Goal: Task Accomplishment & Management: Use online tool/utility

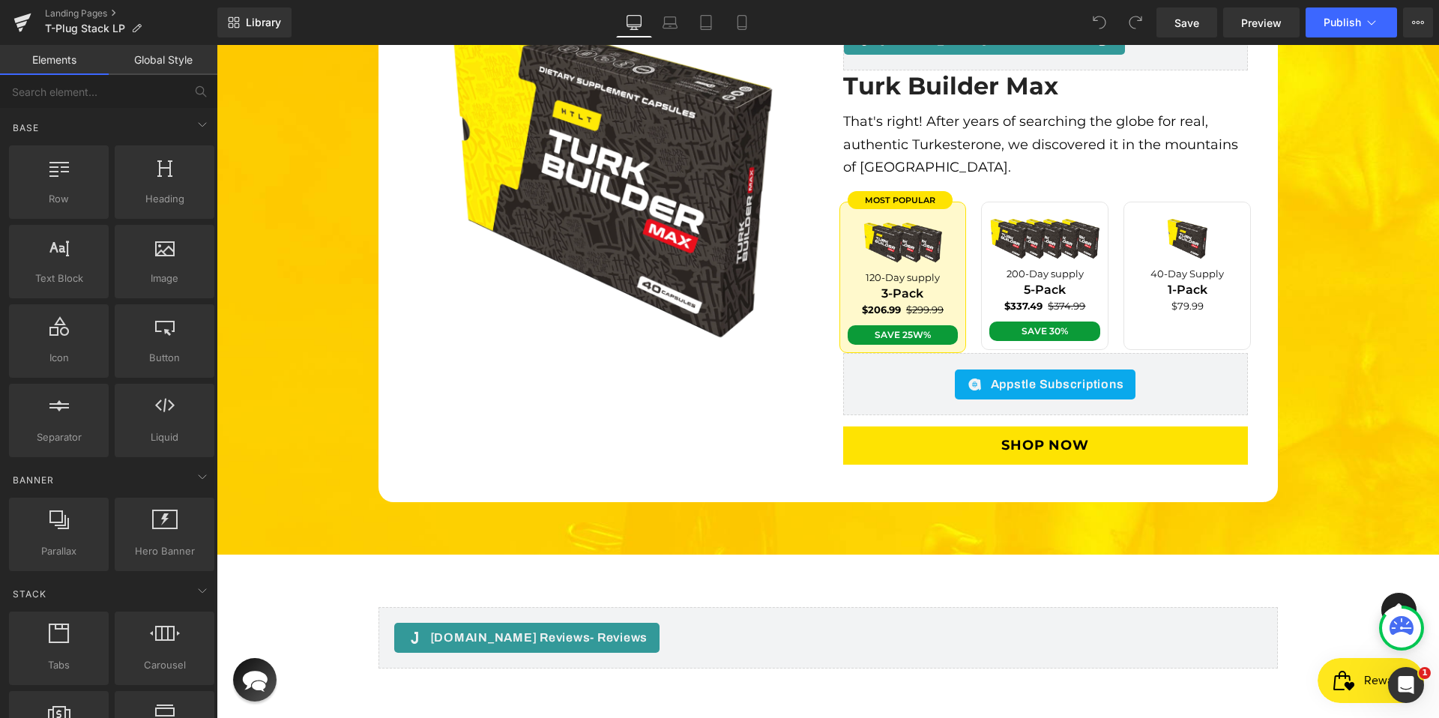
scroll to position [3315, 0]
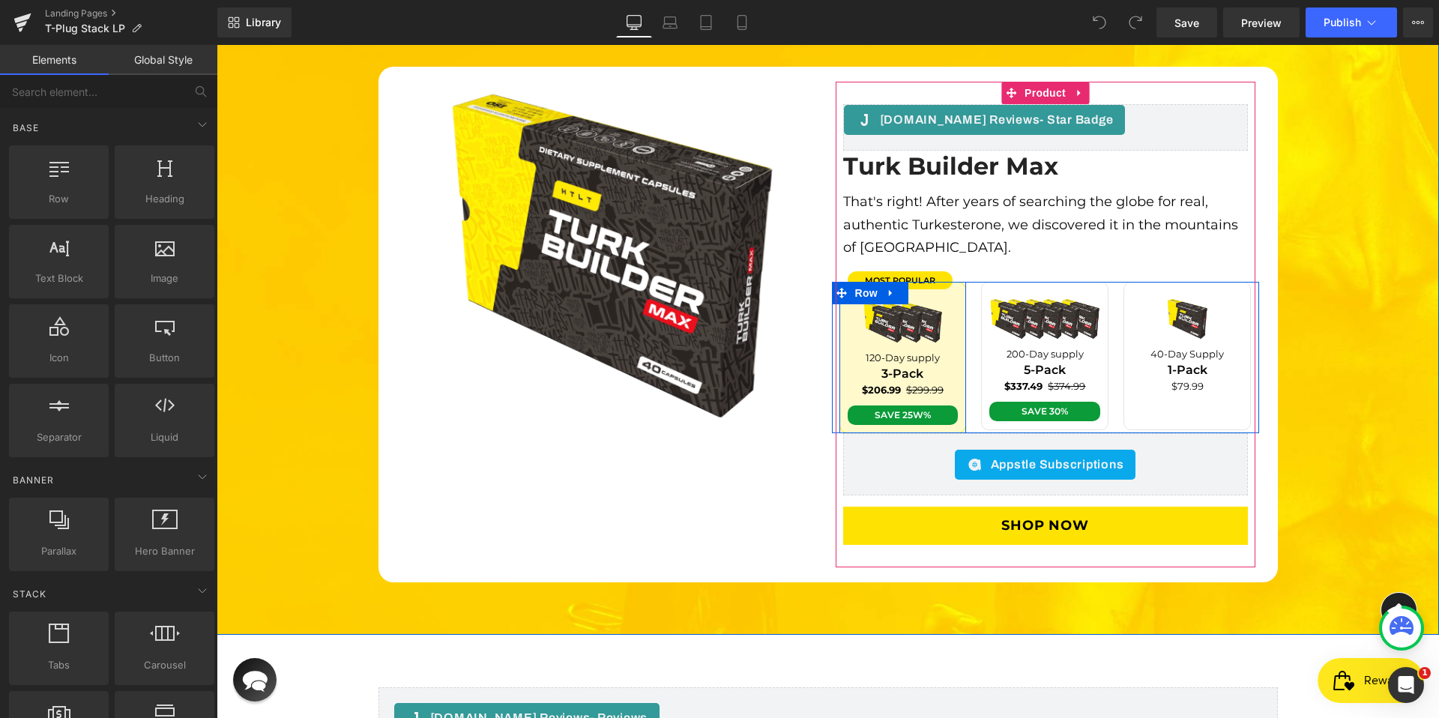
click at [954, 282] on div "most popular Text Block Image 120-Day supply Text Block 3-Pack Text Block $206.…" at bounding box center [903, 357] width 127 height 151
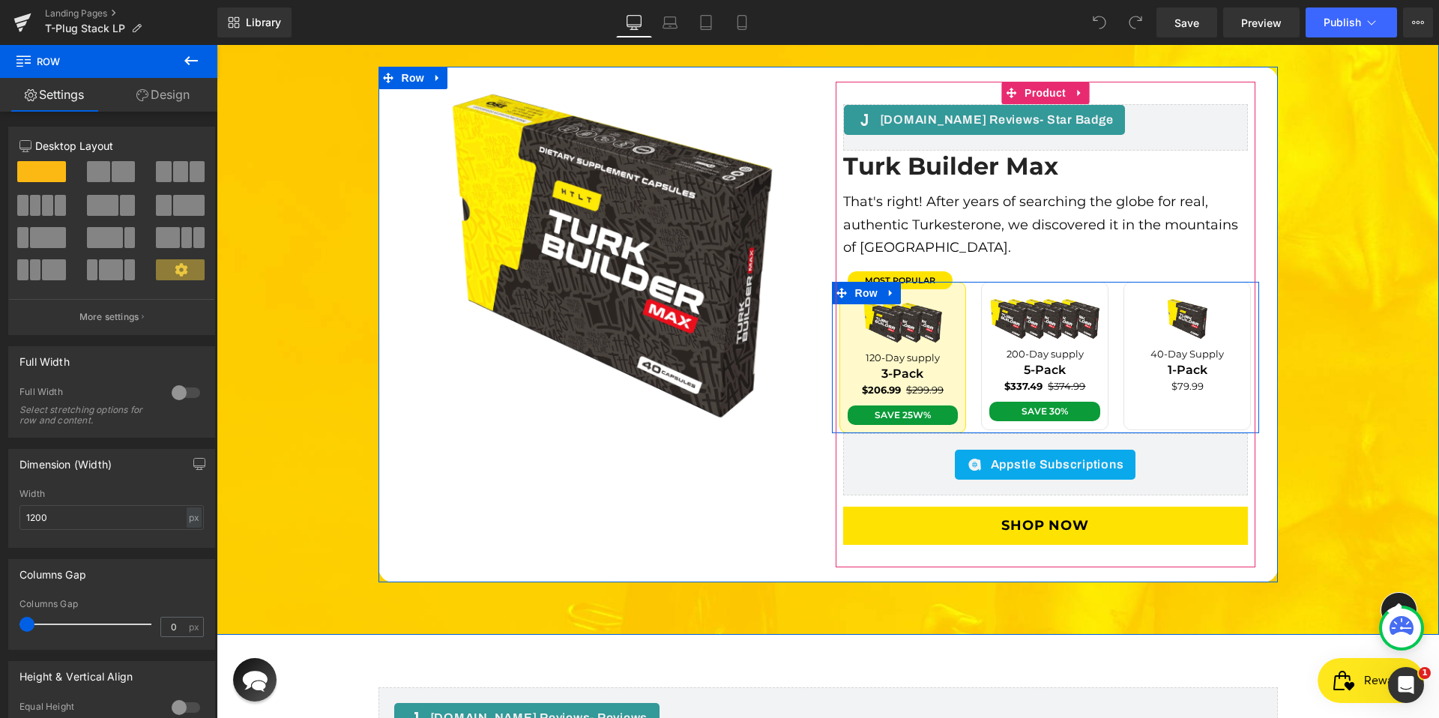
click at [888, 287] on icon at bounding box center [891, 292] width 10 height 11
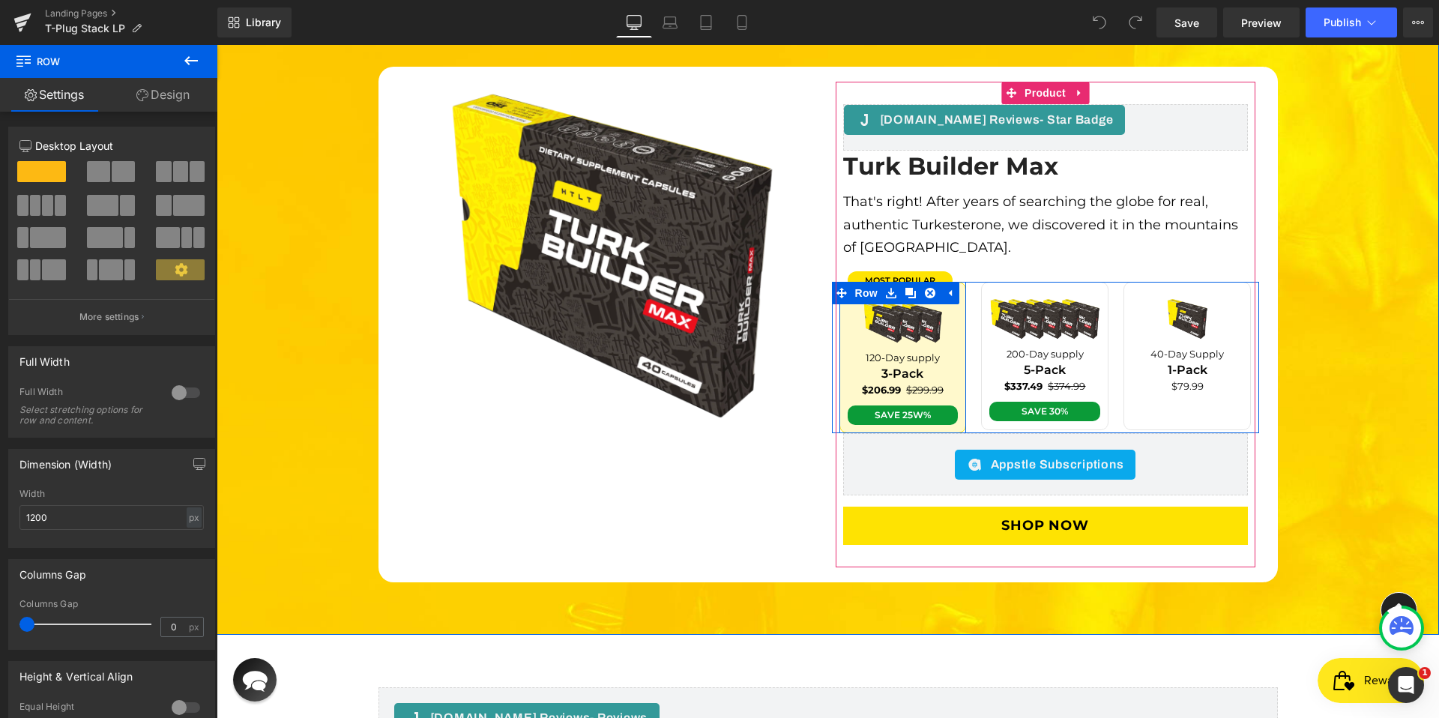
click at [840, 403] on div "most popular Text Block Image 120-Day supply Text Block 3-Pack Text Block $206.…" at bounding box center [903, 357] width 127 height 151
click at [981, 321] on div "Image 200-Day supply Text Block 5-Pack Text Block $337.49 $374.99 Text Block Sa…" at bounding box center [1044, 356] width 127 height 148
click at [954, 328] on div "most popular Text Block Image 120-Day supply Text Block 3-Pack Text Block $206.…" at bounding box center [903, 357] width 127 height 151
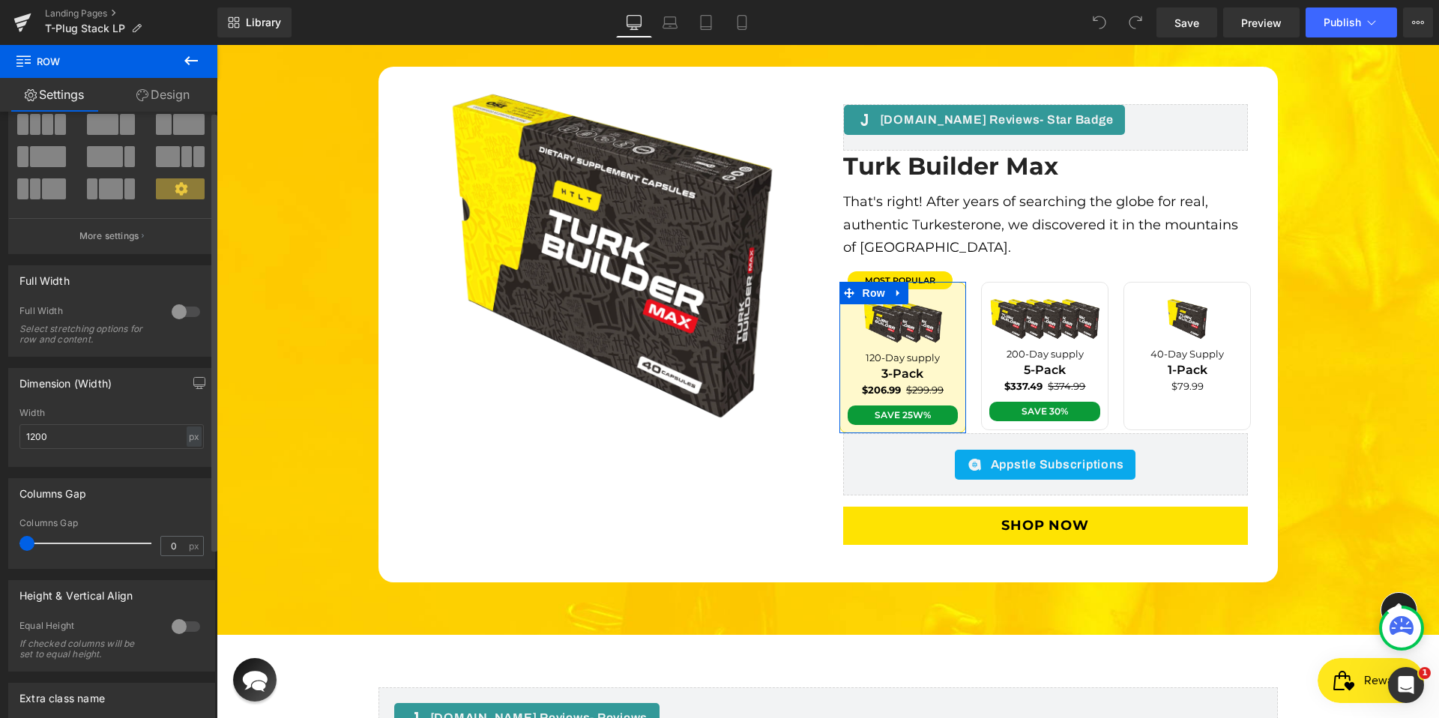
scroll to position [0, 0]
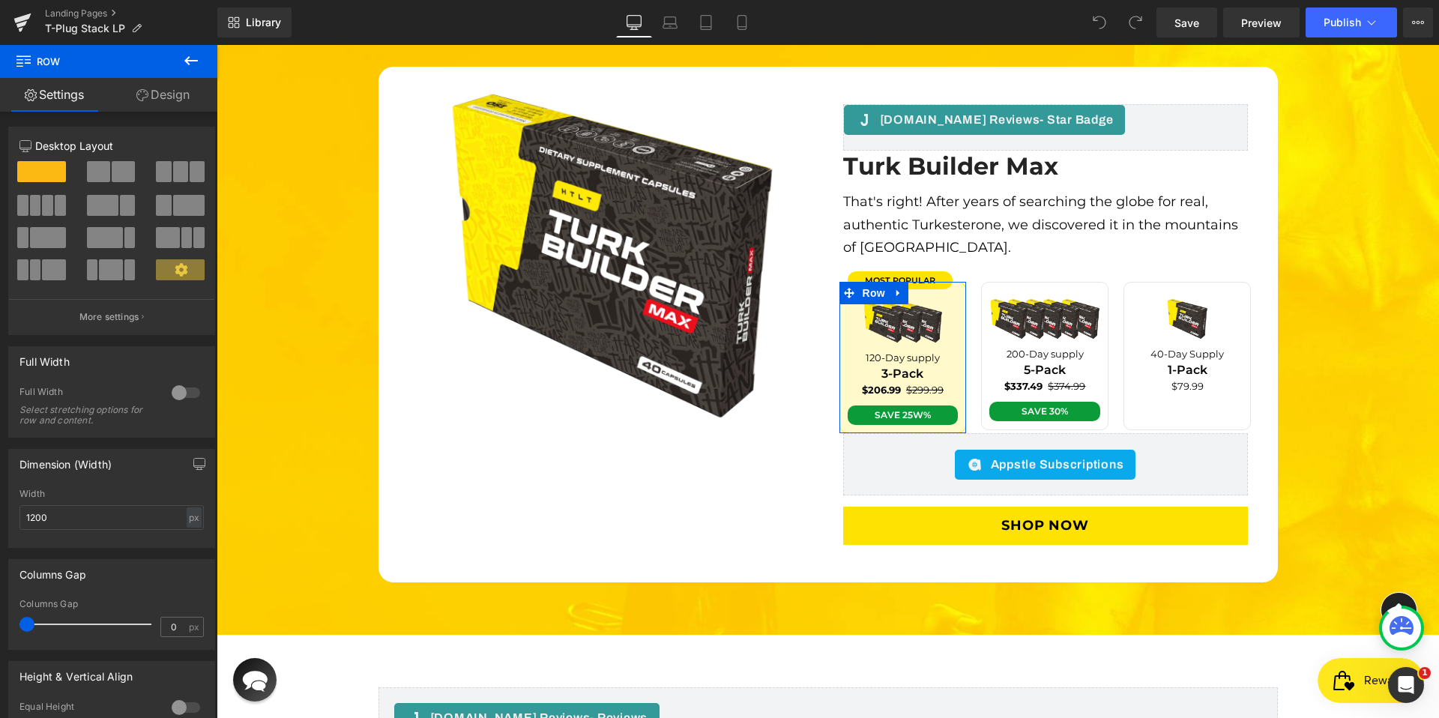
drag, startPoint x: 170, startPoint y: 106, endPoint x: 158, endPoint y: 110, distance: 12.8
click at [170, 106] on link "Design" at bounding box center [163, 95] width 109 height 34
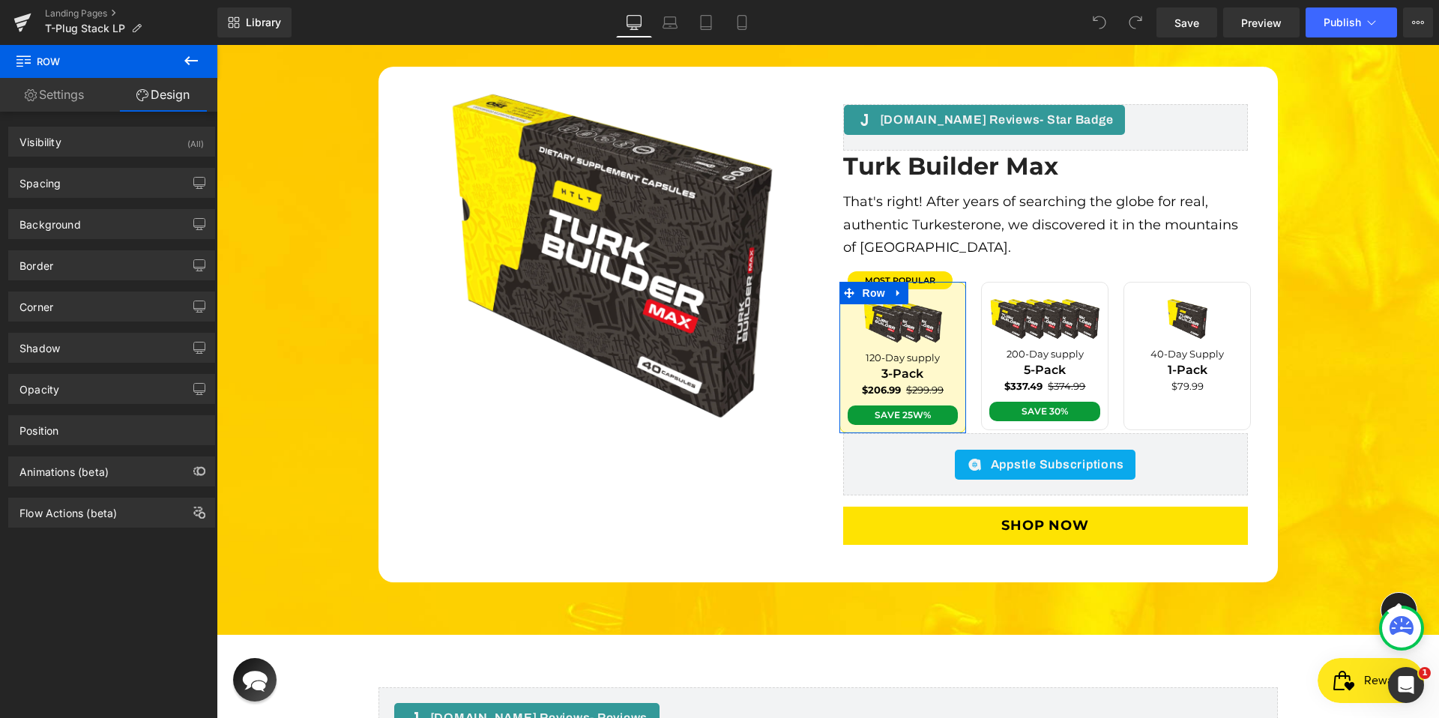
click at [60, 101] on link "Settings" at bounding box center [54, 95] width 109 height 34
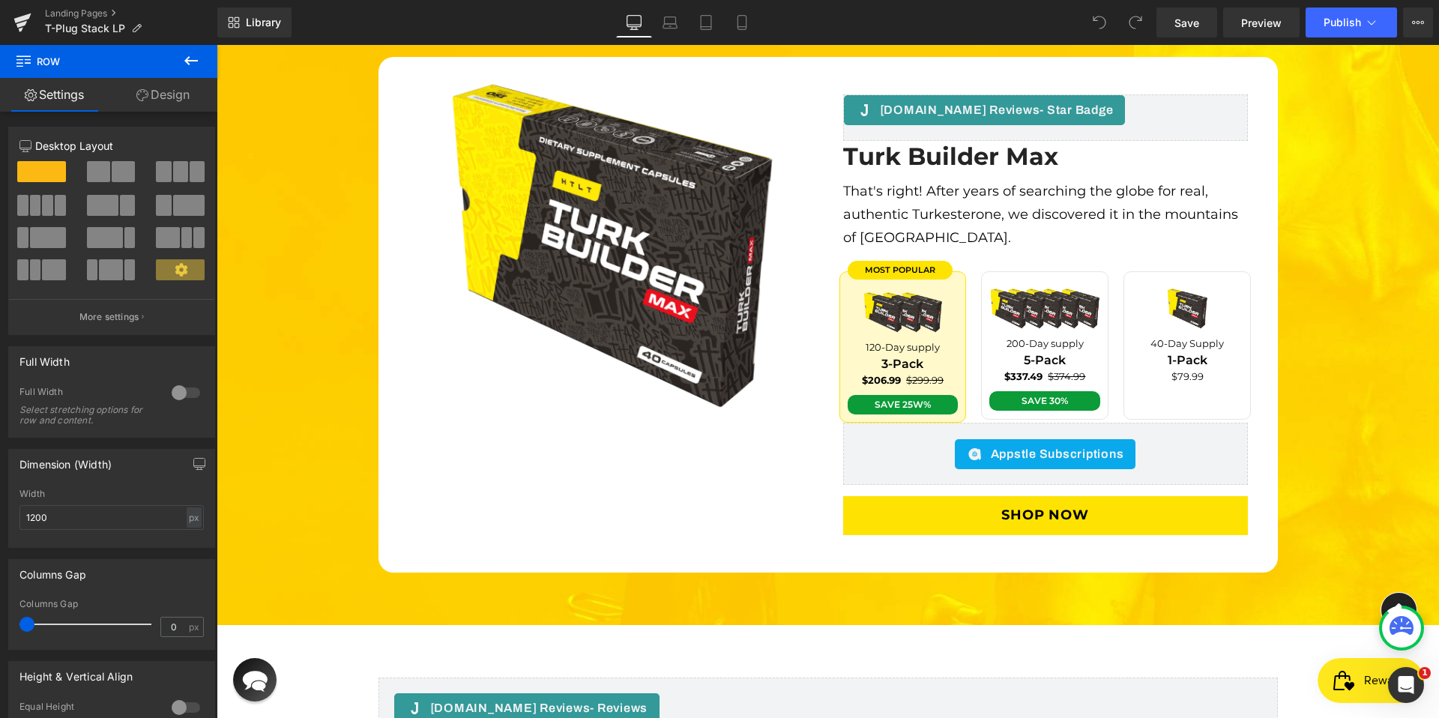
scroll to position [3305, 0]
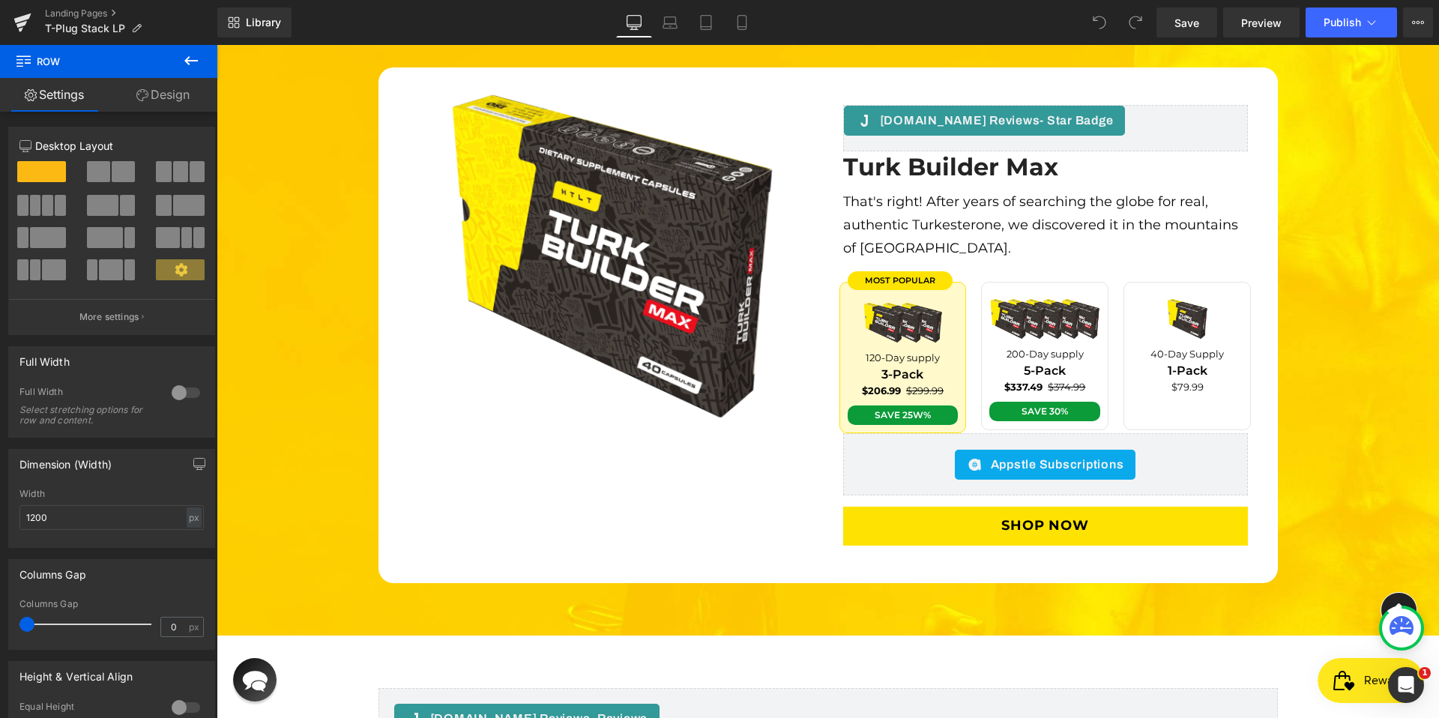
click at [188, 63] on icon at bounding box center [190, 60] width 13 height 9
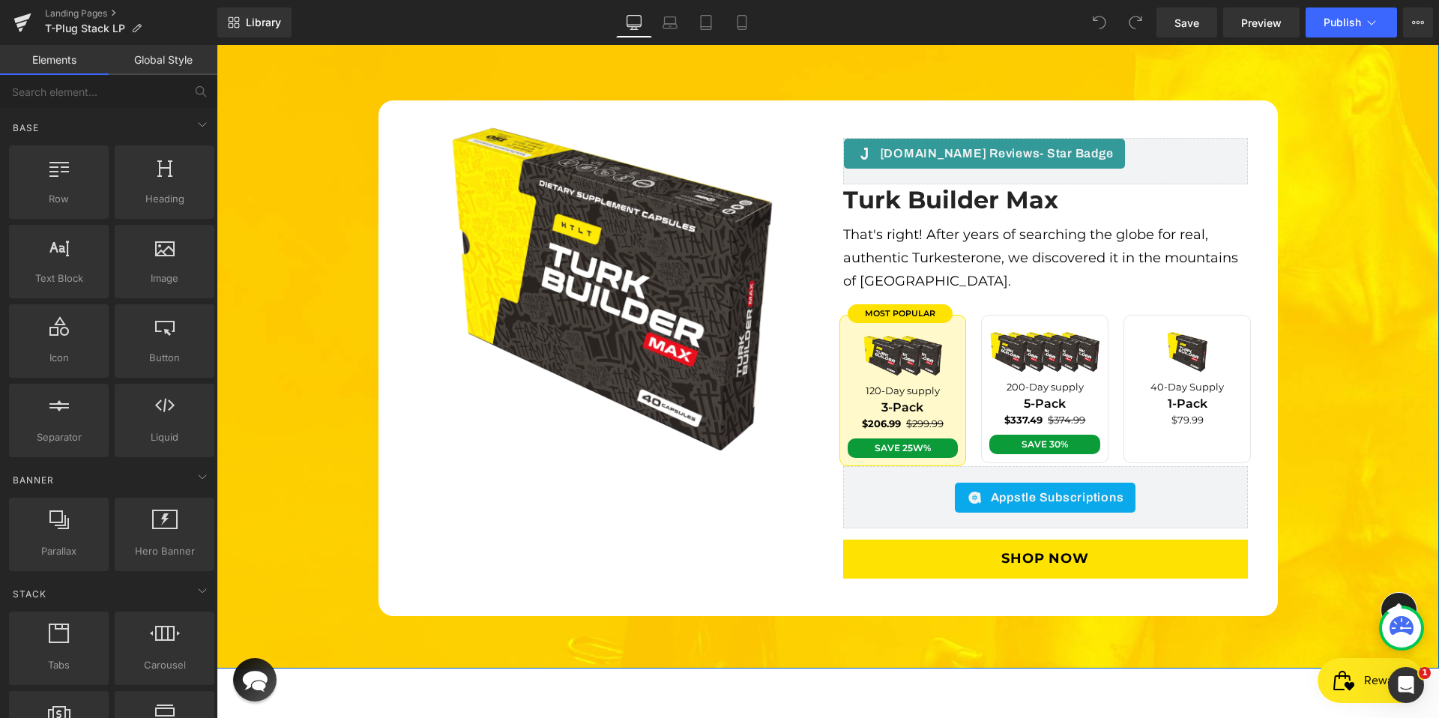
scroll to position [3258, 0]
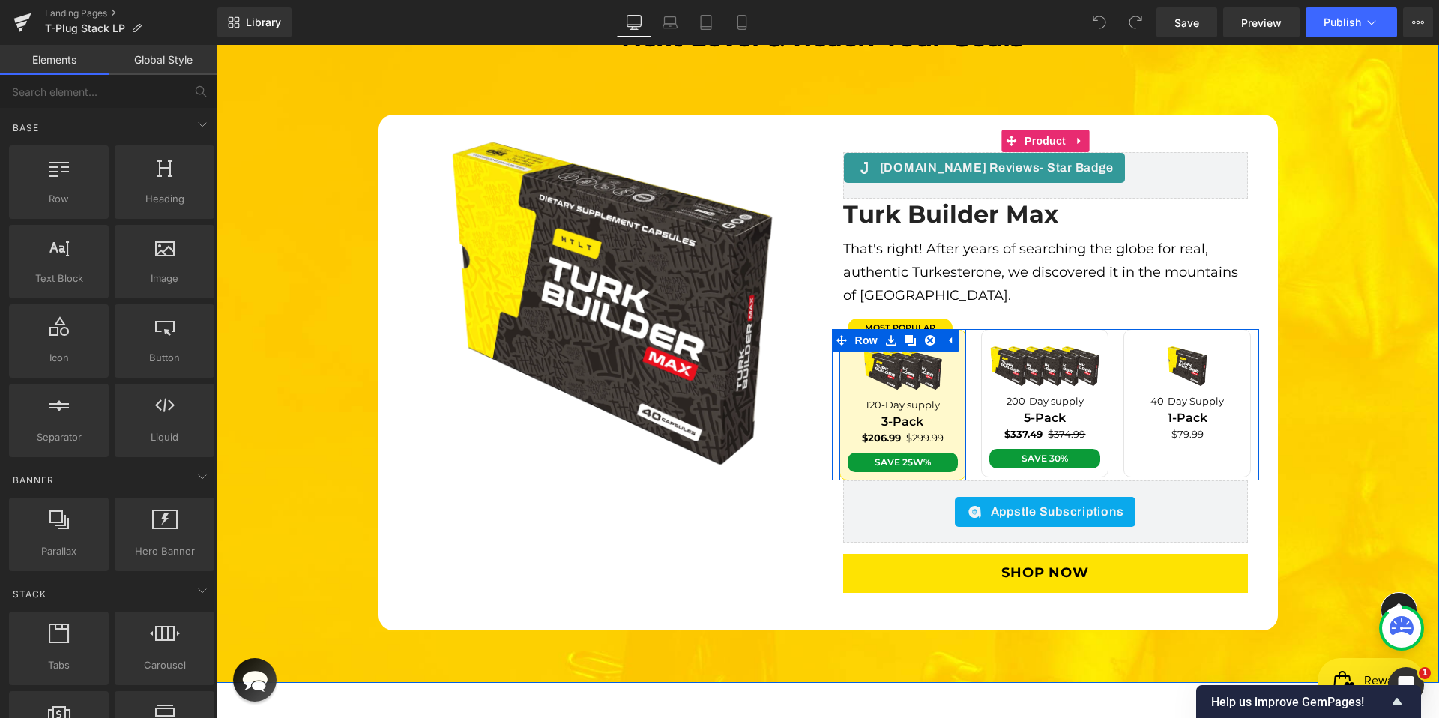
click at [955, 376] on div "most popular Text Block Image 120-Day supply Text Block 3-Pack Text Block $206.…" at bounding box center [903, 404] width 127 height 151
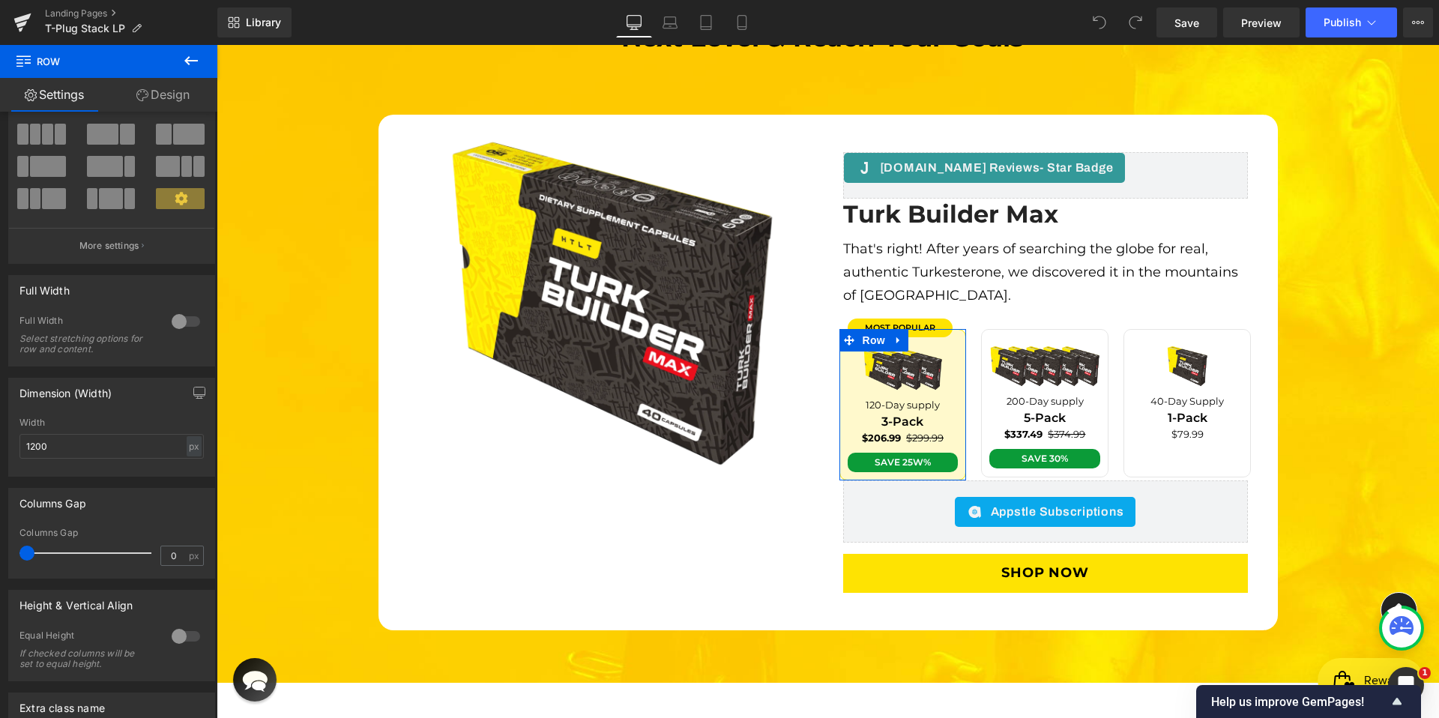
scroll to position [235, 0]
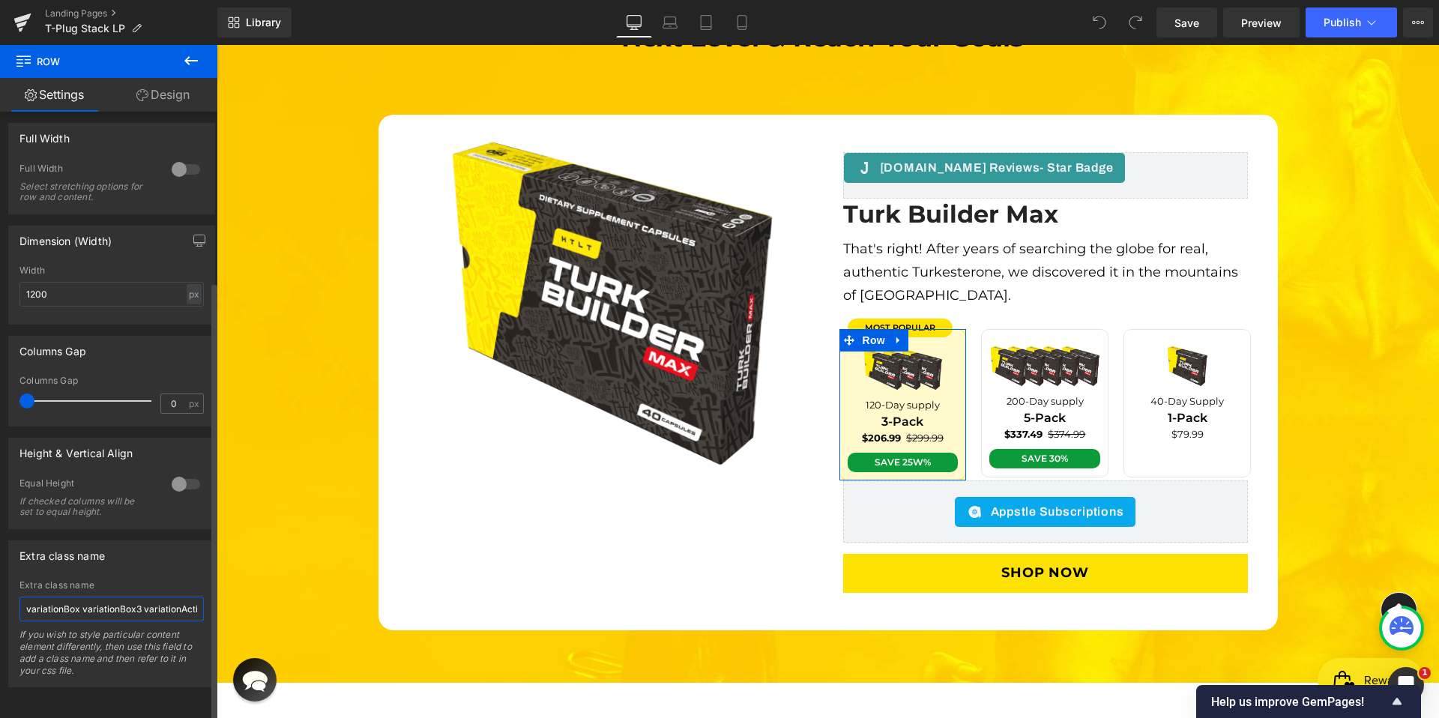
click at [139, 602] on input "variationBox variationBox3 variationActive" at bounding box center [111, 609] width 184 height 25
click at [1412, 24] on icon at bounding box center [1418, 22] width 12 height 12
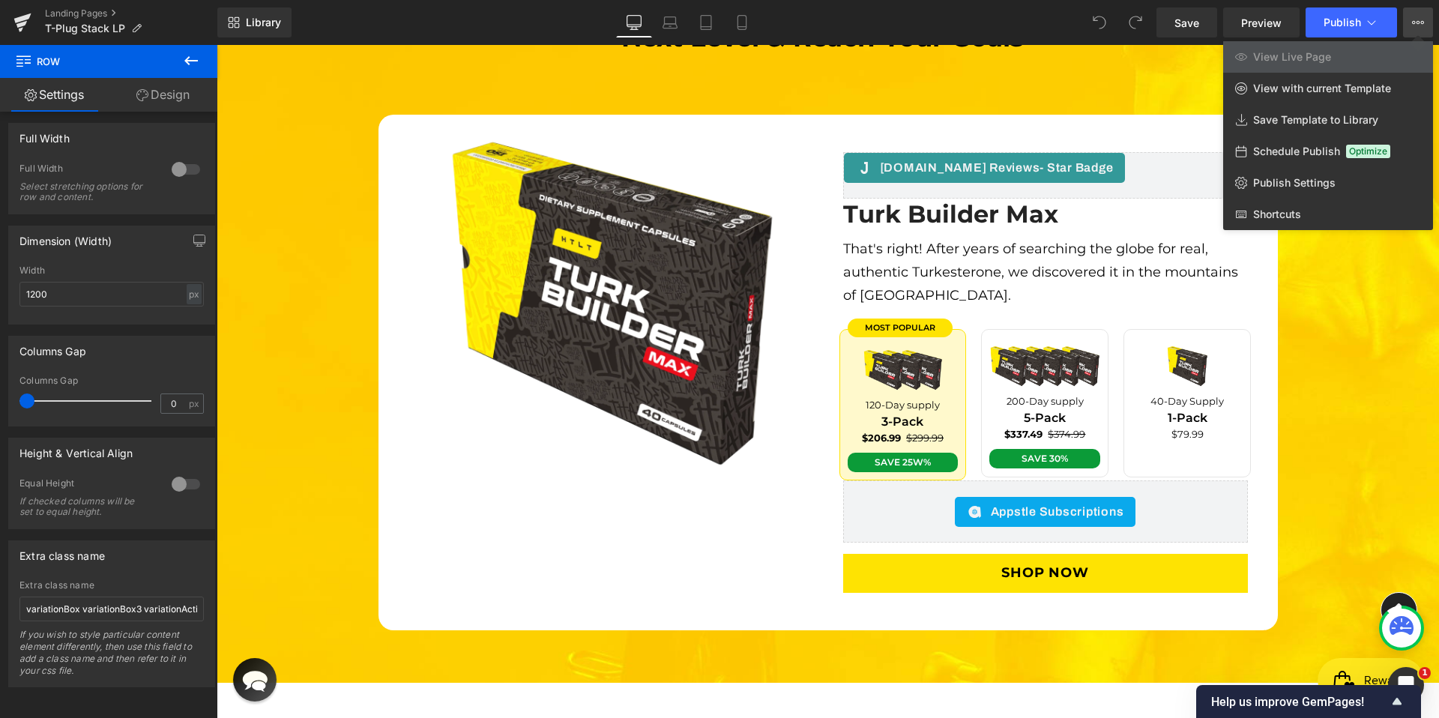
click at [1421, 27] on icon at bounding box center [1418, 22] width 12 height 12
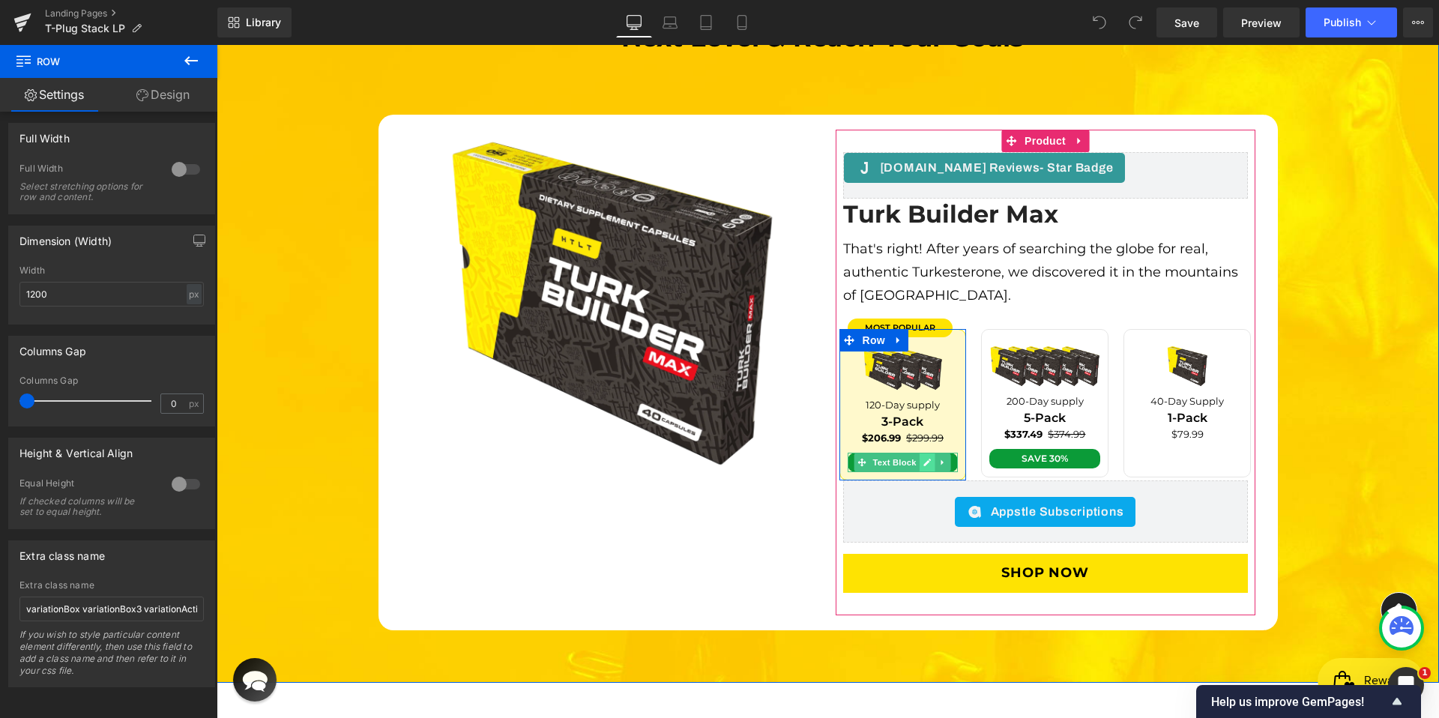
click at [924, 458] on icon at bounding box center [928, 462] width 8 height 9
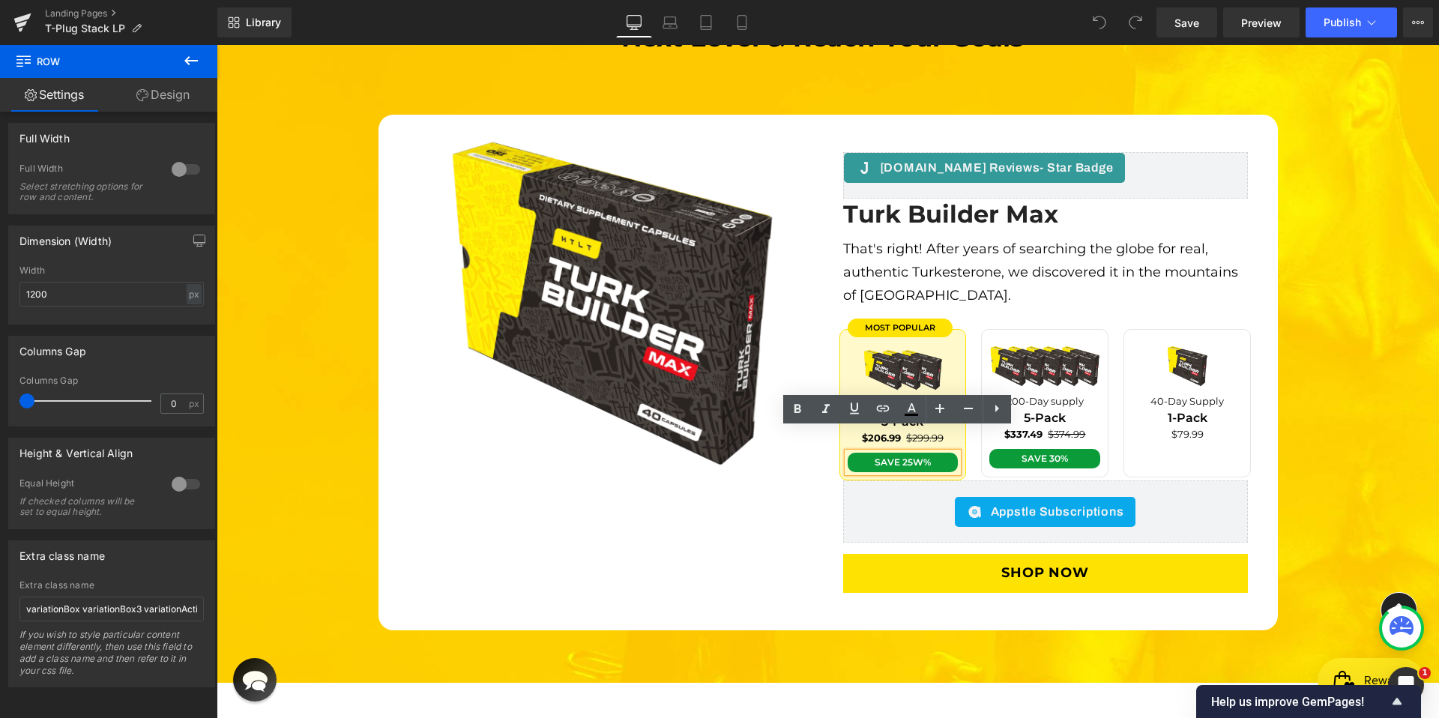
click at [914, 457] on span "Save 25w%" at bounding box center [903, 462] width 56 height 11
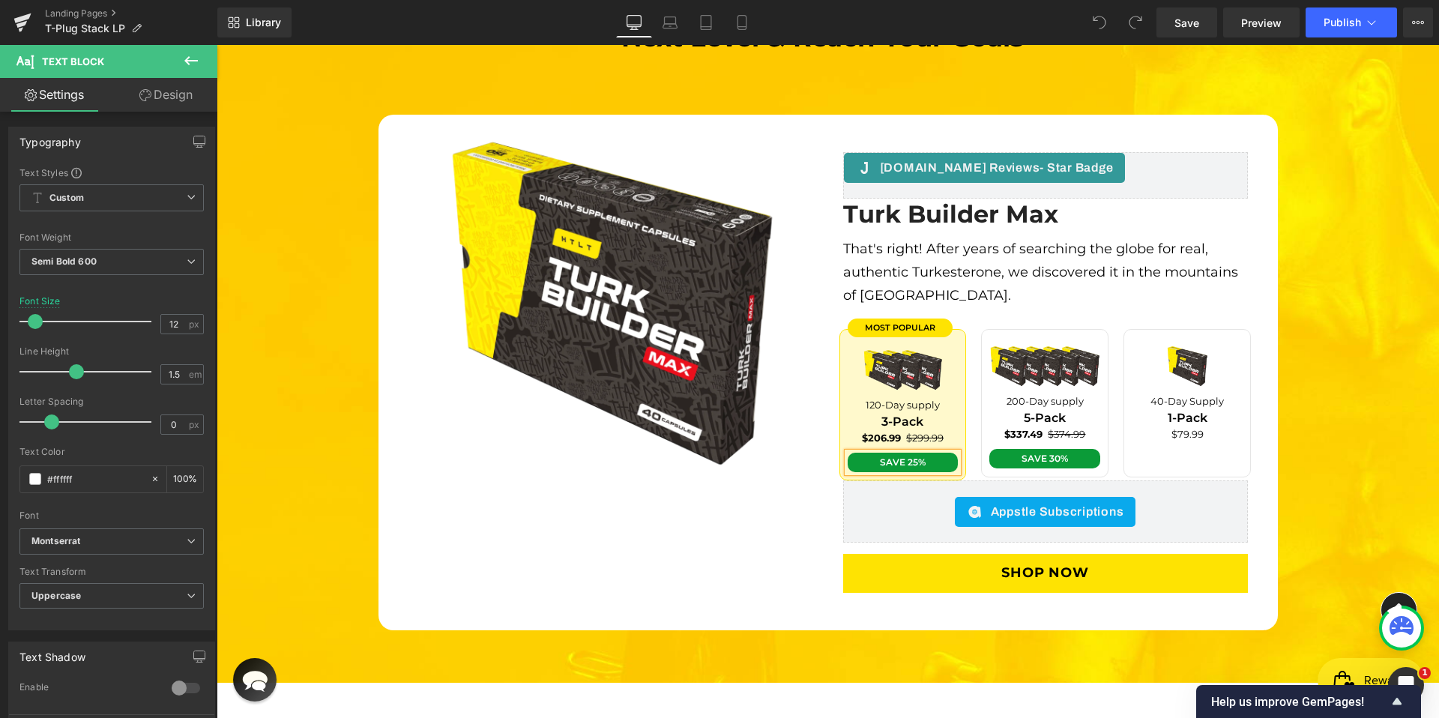
click at [1294, 433] on div "The Ultimate Way To Take Your Training To The Next Level & Reach Your Goals* He…" at bounding box center [828, 309] width 1223 height 643
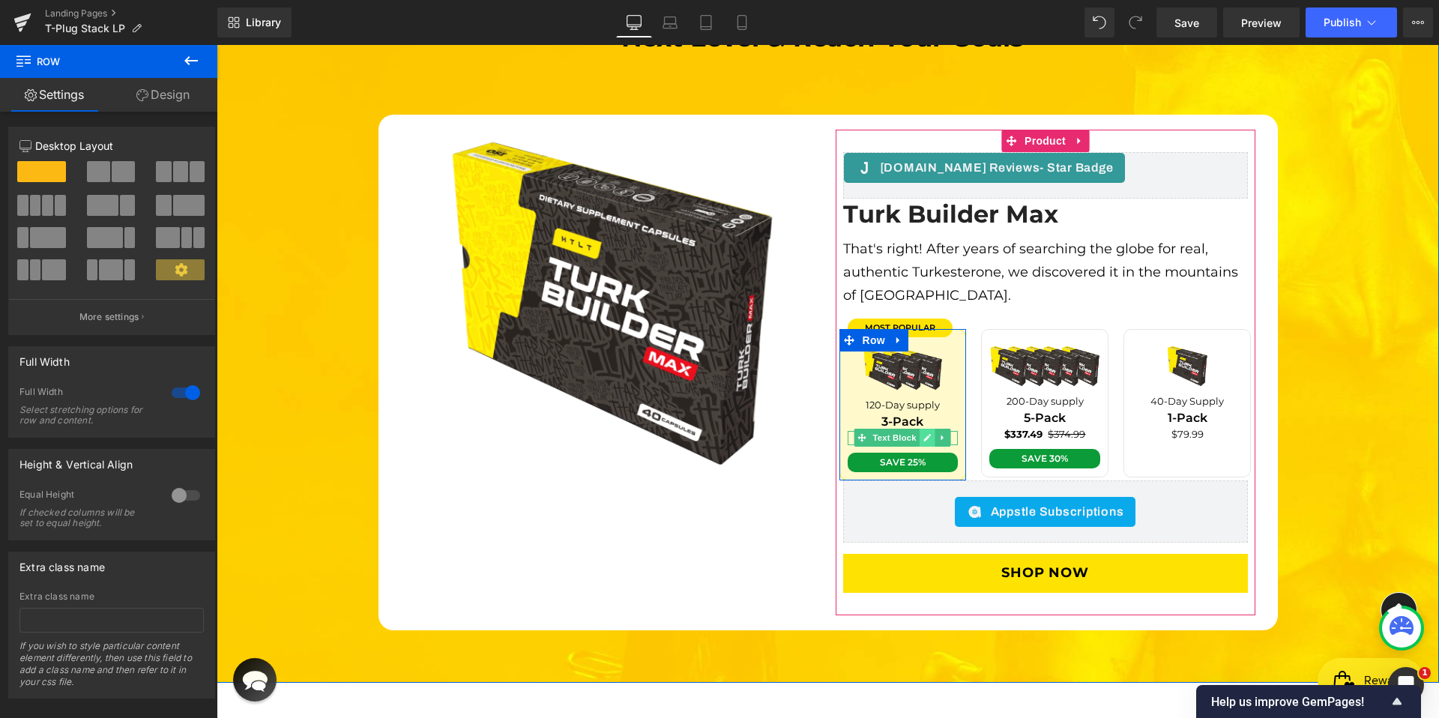
click at [924, 433] on icon at bounding box center [928, 437] width 8 height 9
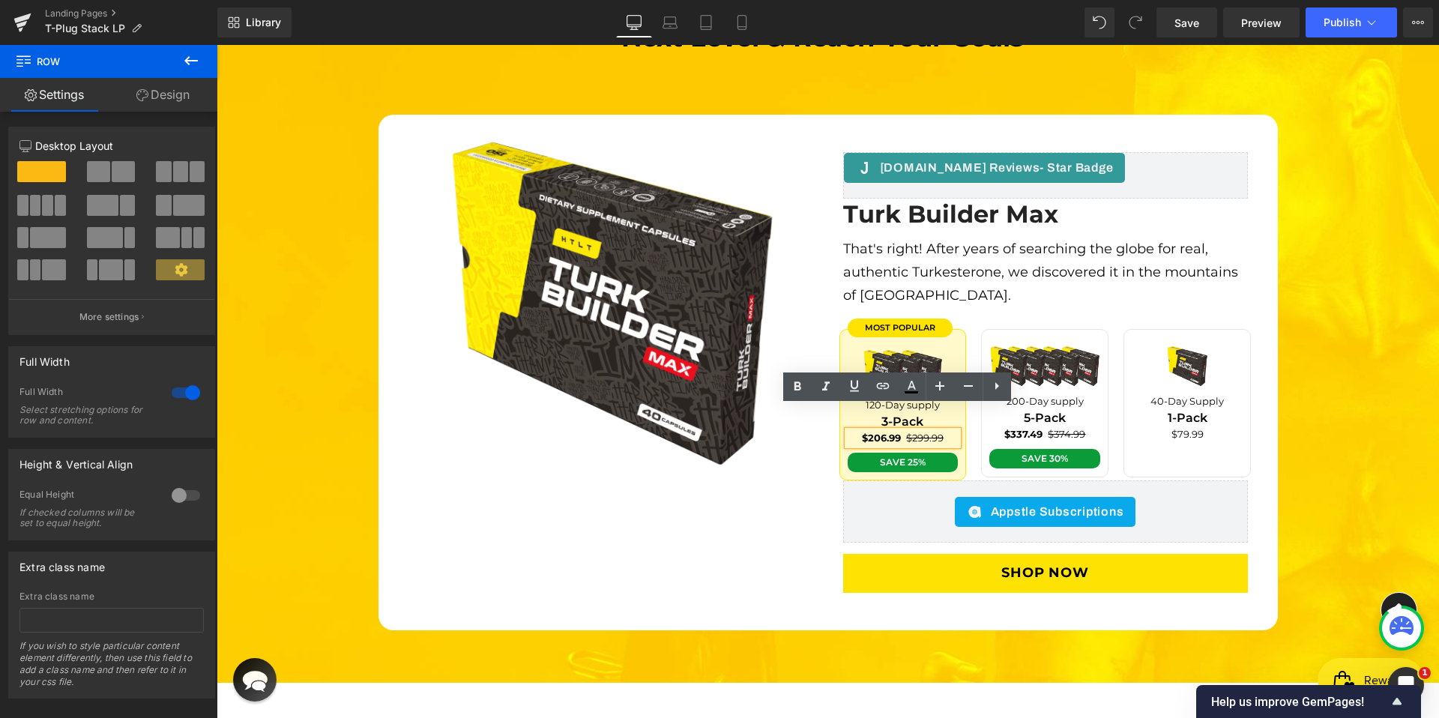
click at [869, 432] on strong "$206.99" at bounding box center [881, 438] width 39 height 12
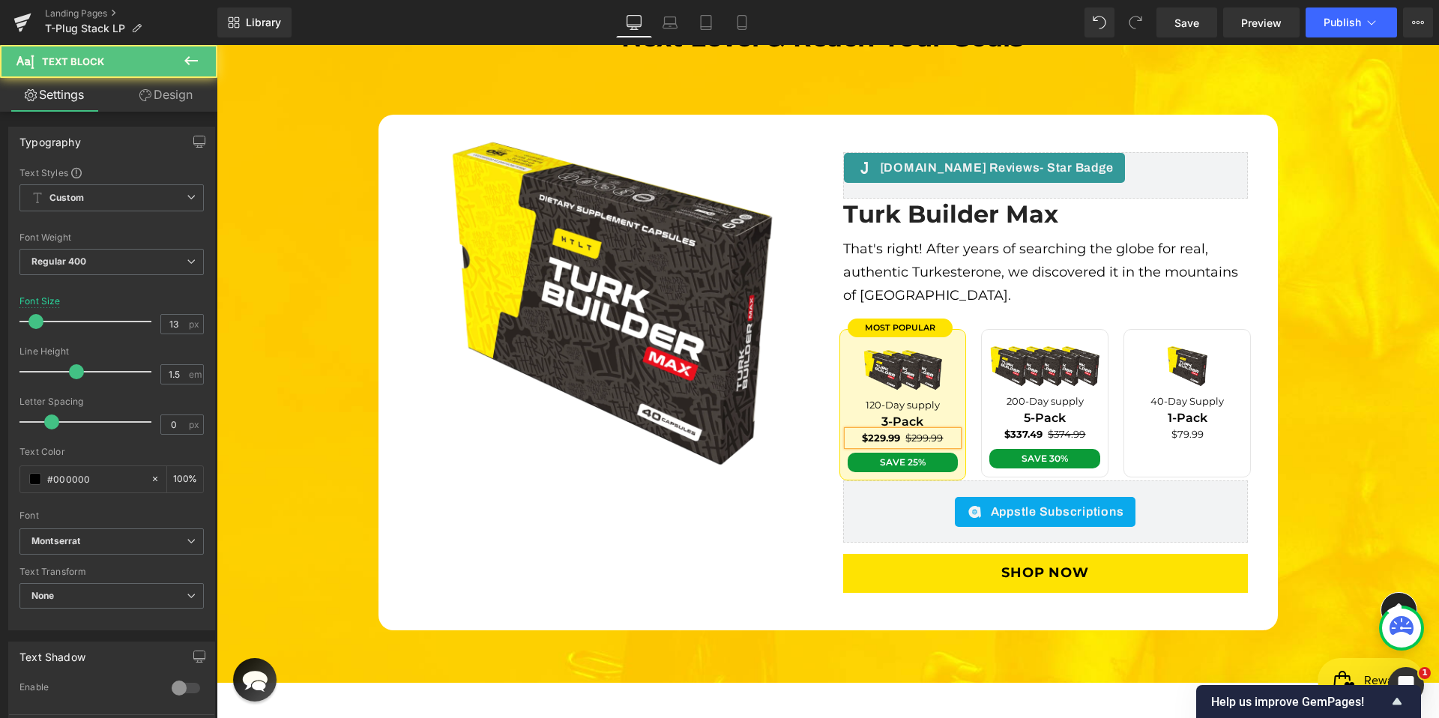
click at [939, 431] on p "$229.99 $299.99" at bounding box center [903, 438] width 111 height 15
click at [1370, 421] on div "The Ultimate Way To Take Your Training To The Next Level & Reach Your Goals* He…" at bounding box center [828, 309] width 1223 height 643
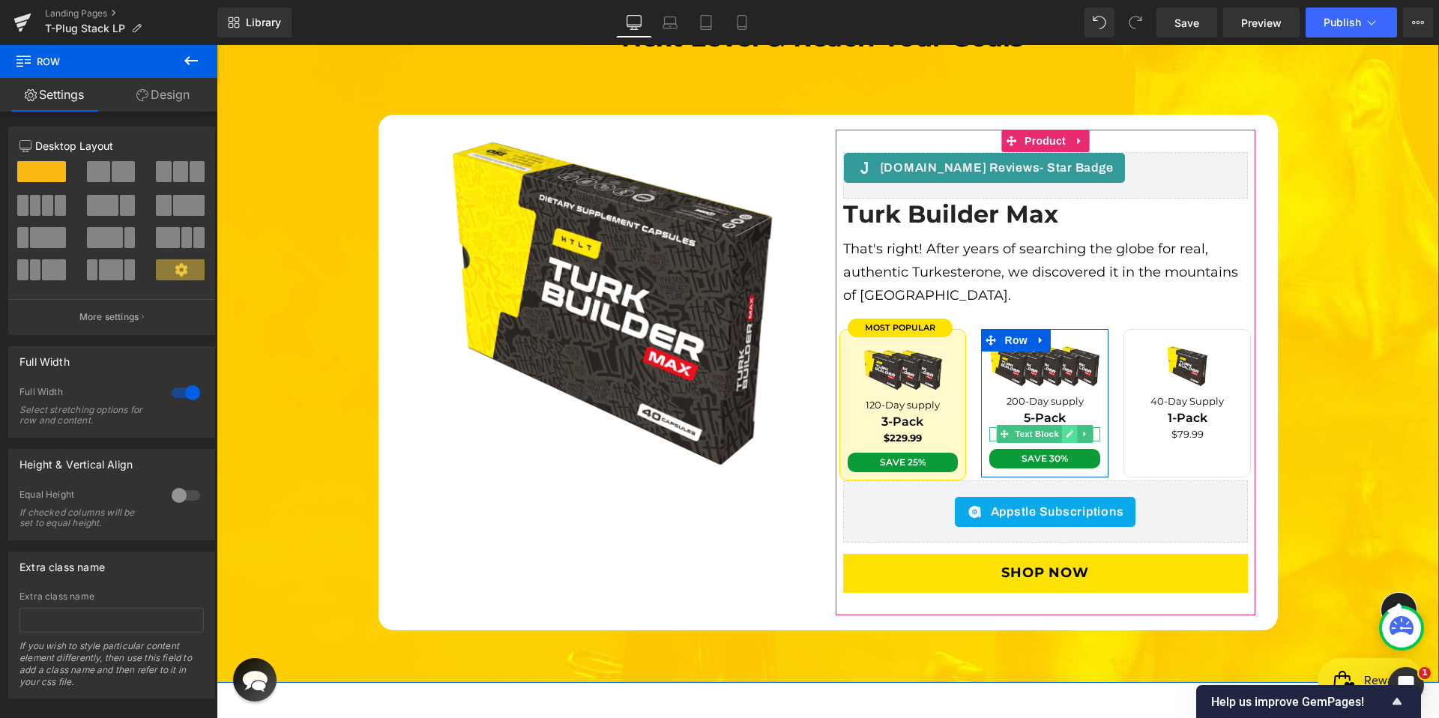
click at [1066, 430] on icon at bounding box center [1070, 434] width 8 height 9
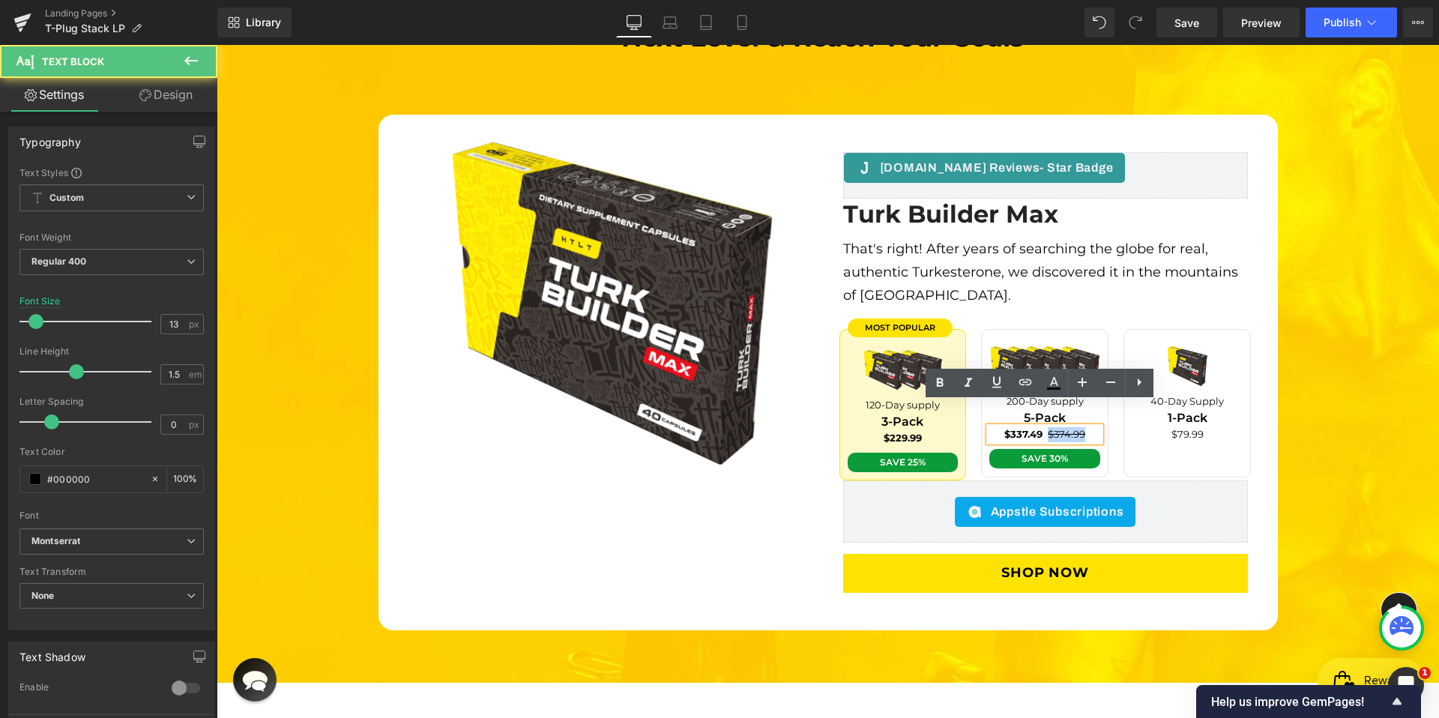
drag, startPoint x: 1041, startPoint y: 409, endPoint x: 1089, endPoint y: 415, distance: 48.4
click at [1089, 427] on p "$337.49 $374.99" at bounding box center [1045, 434] width 111 height 15
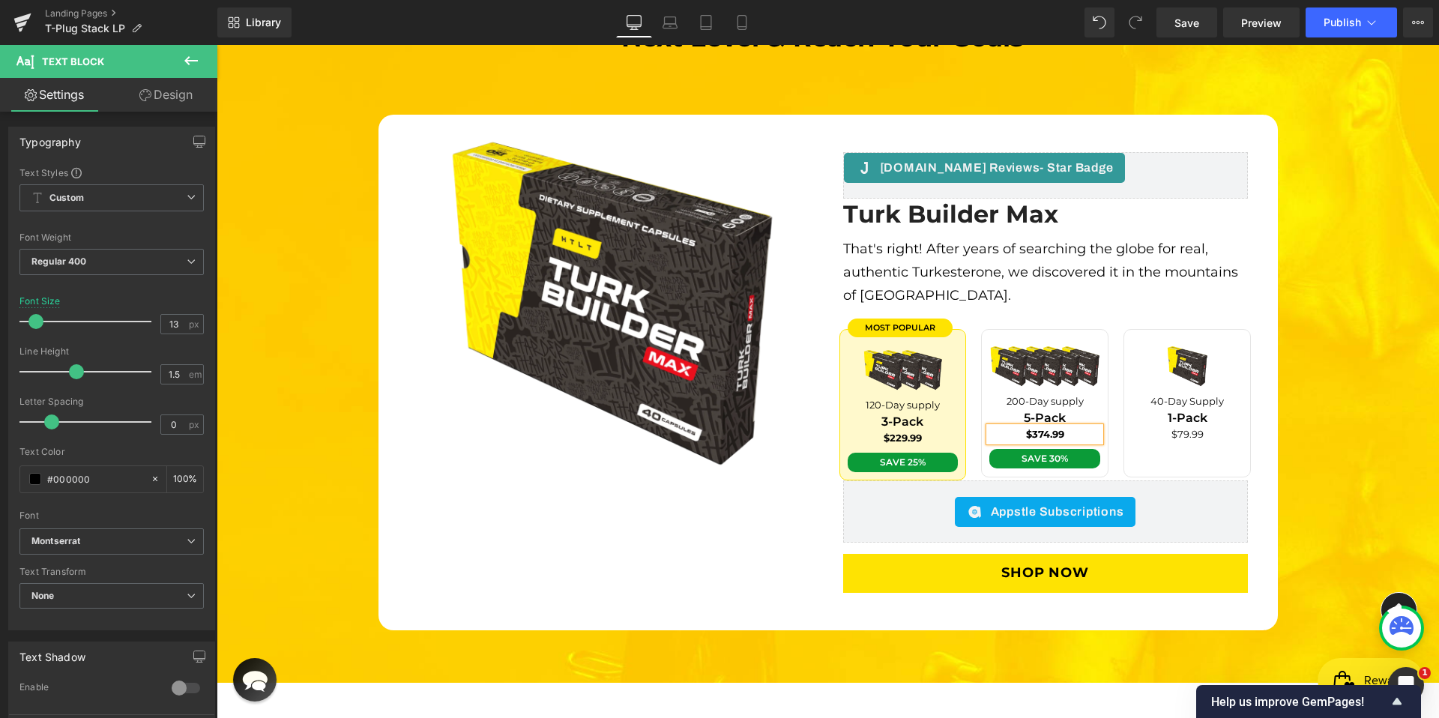
click at [1305, 391] on div "The Ultimate Way To Take Your Training To The Next Level & Reach Your Goals* He…" at bounding box center [828, 309] width 1223 height 643
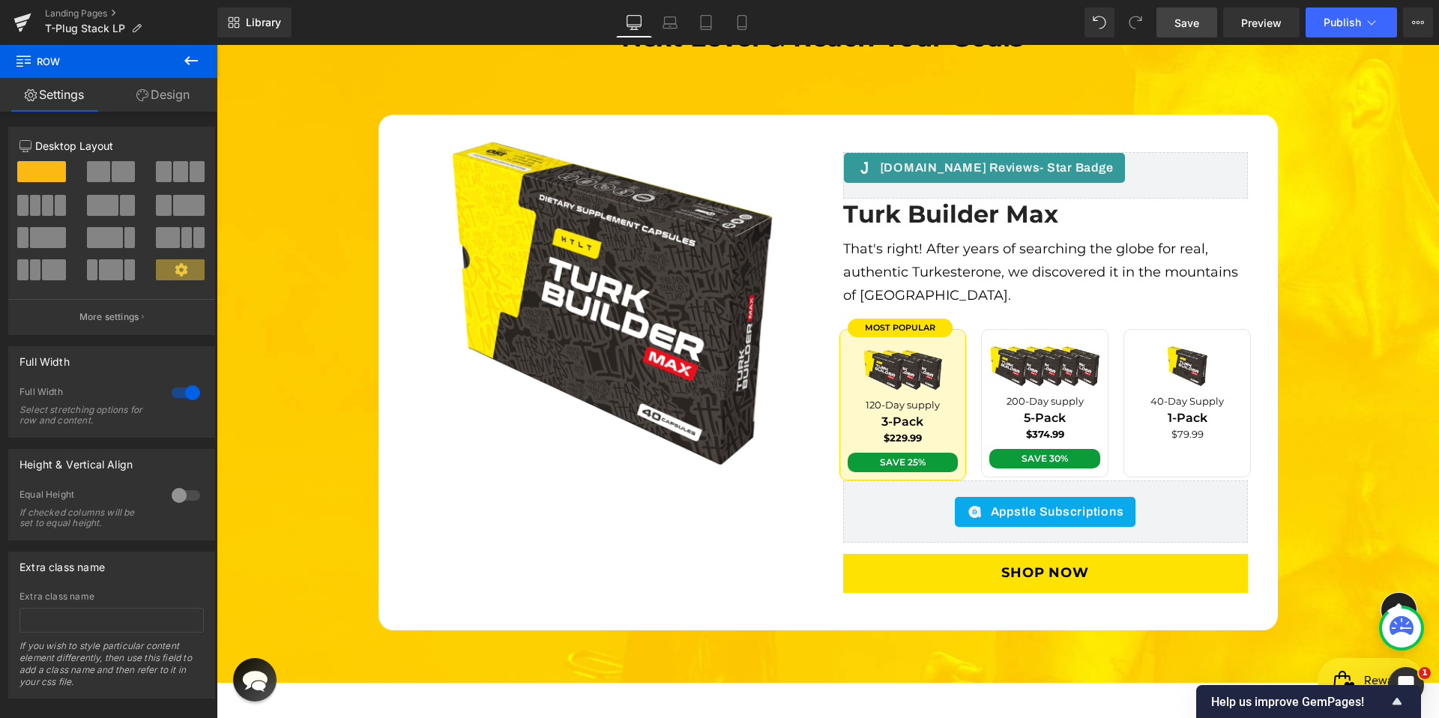
drag, startPoint x: 1200, startPoint y: 32, endPoint x: 1111, endPoint y: 268, distance: 252.5
click at [1200, 32] on link "Save" at bounding box center [1187, 22] width 61 height 30
click at [19, 65] on icon at bounding box center [23, 59] width 14 height 14
click at [253, 25] on span "Library" at bounding box center [263, 22] width 35 height 13
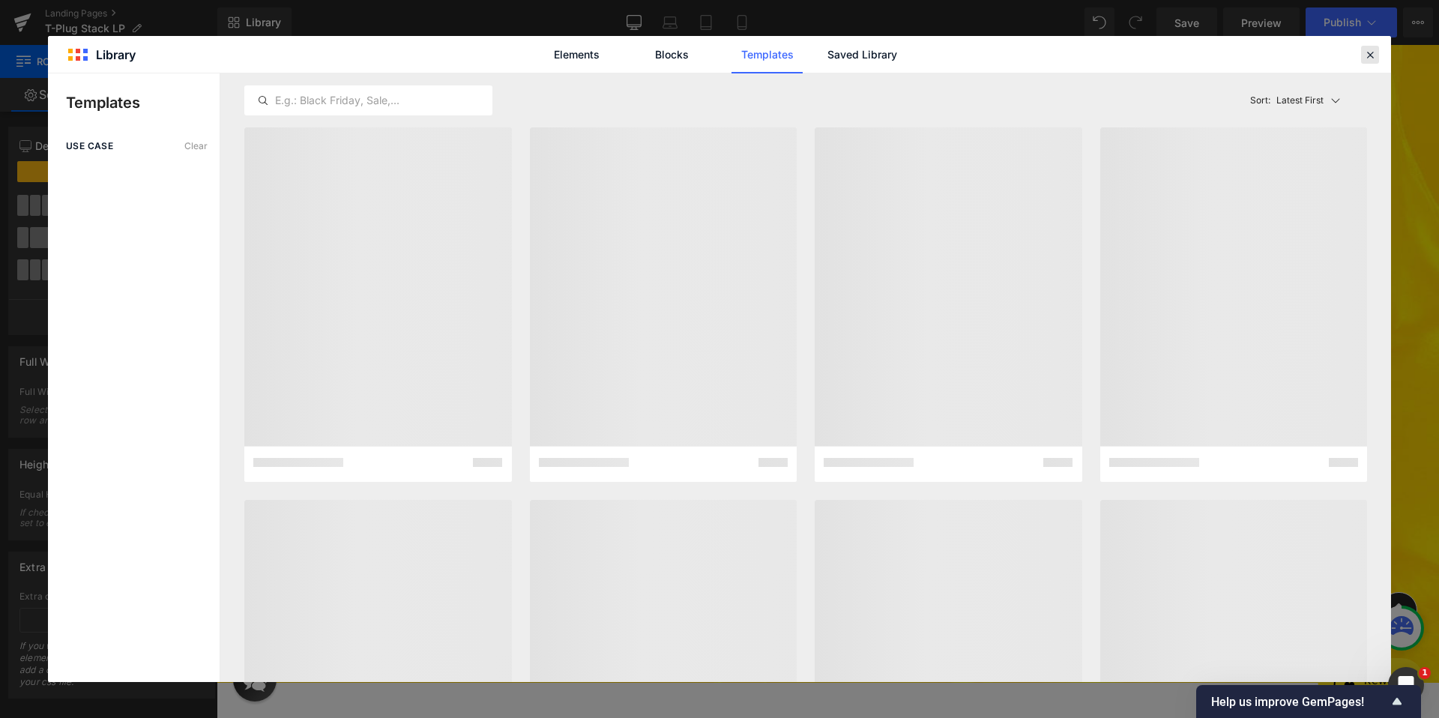
click at [1367, 54] on icon at bounding box center [1370, 54] width 13 height 13
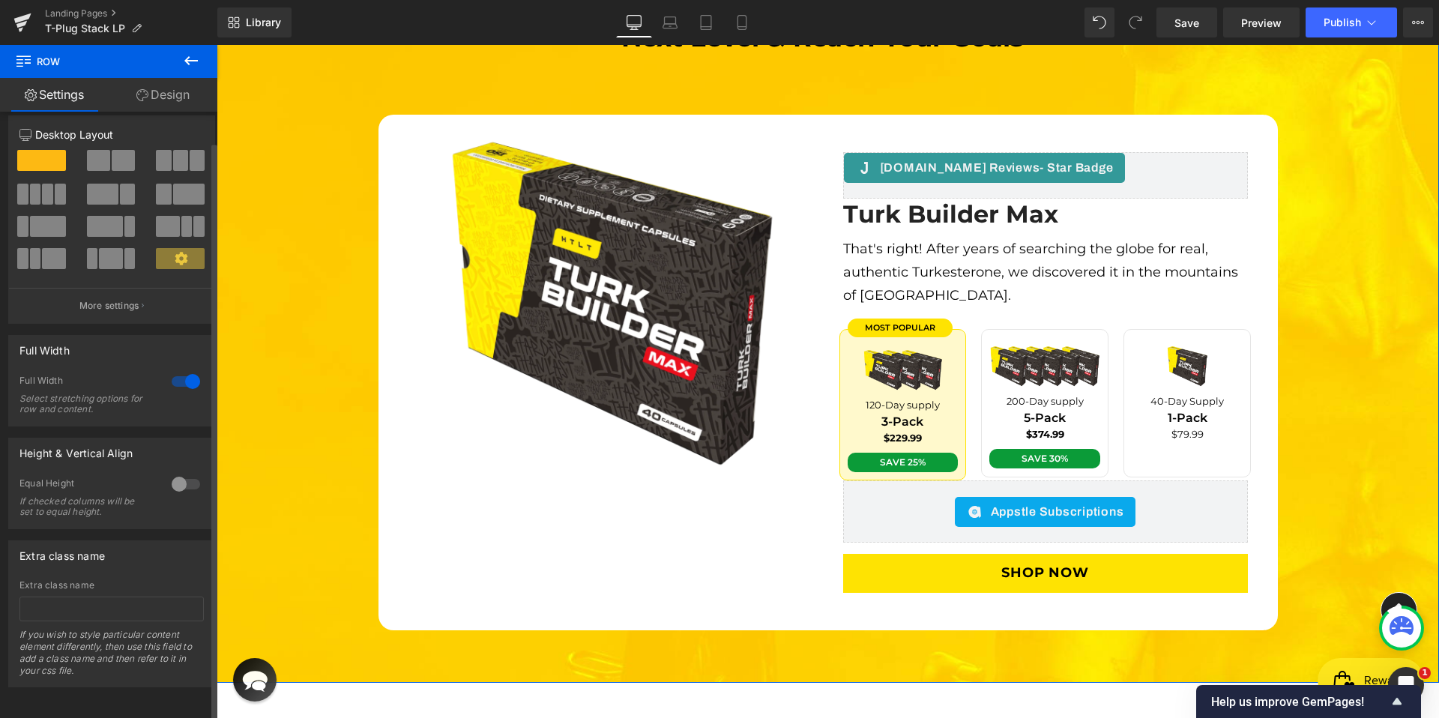
scroll to position [0, 0]
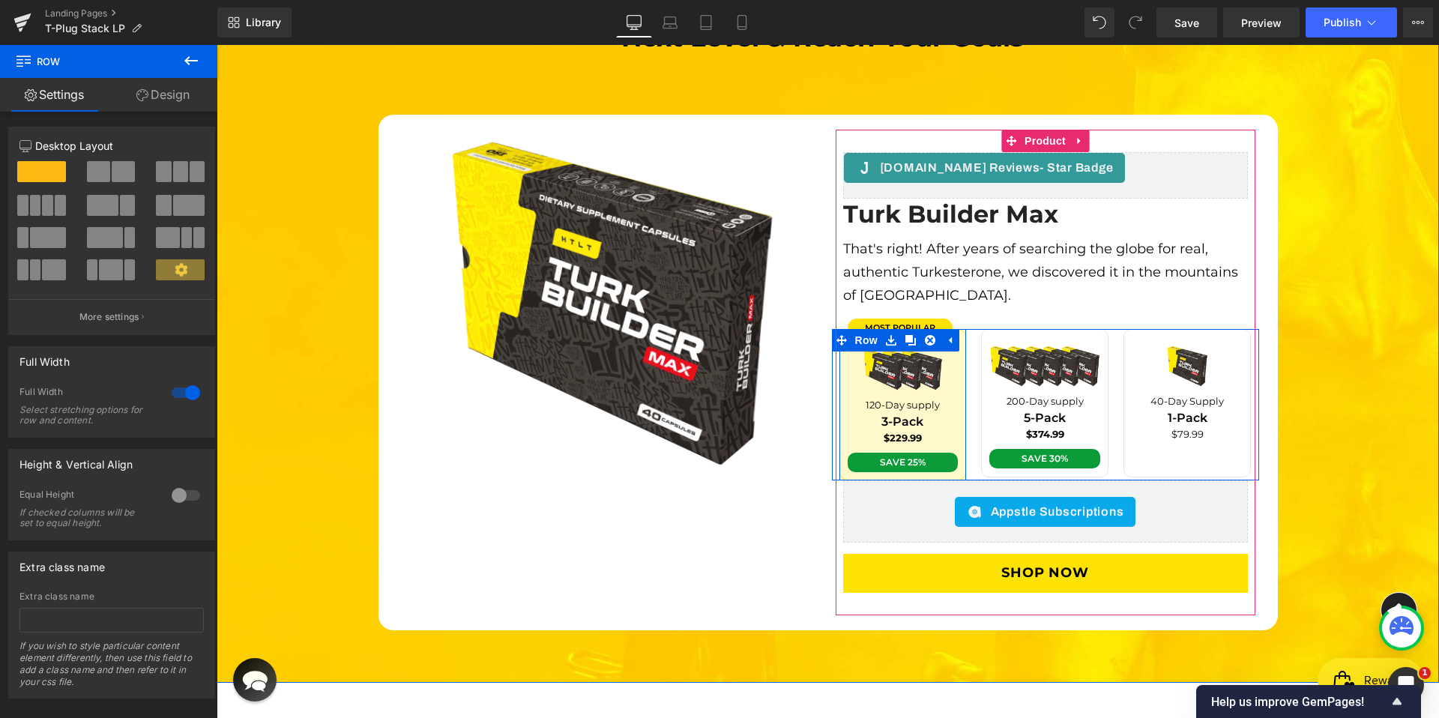
click at [217, 45] on div at bounding box center [217, 45] width 0 height 0
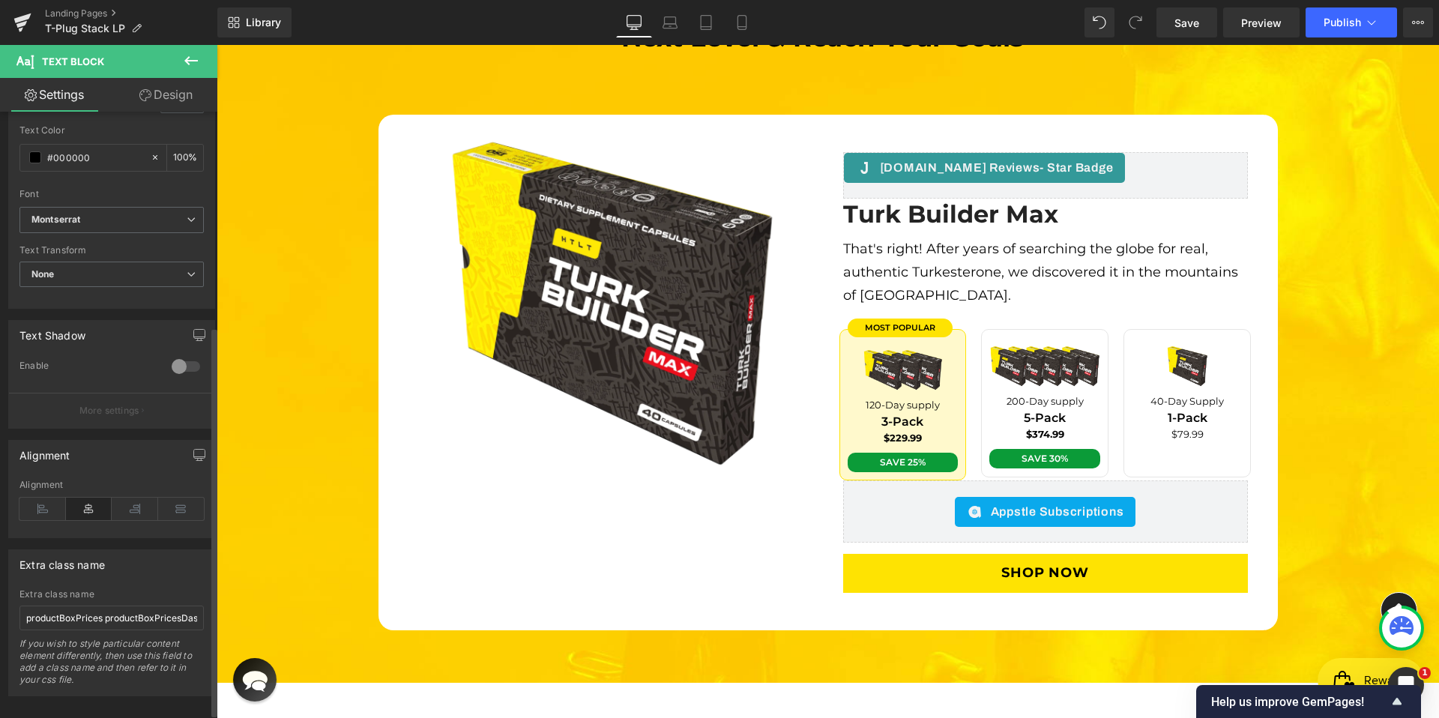
scroll to position [342, 0]
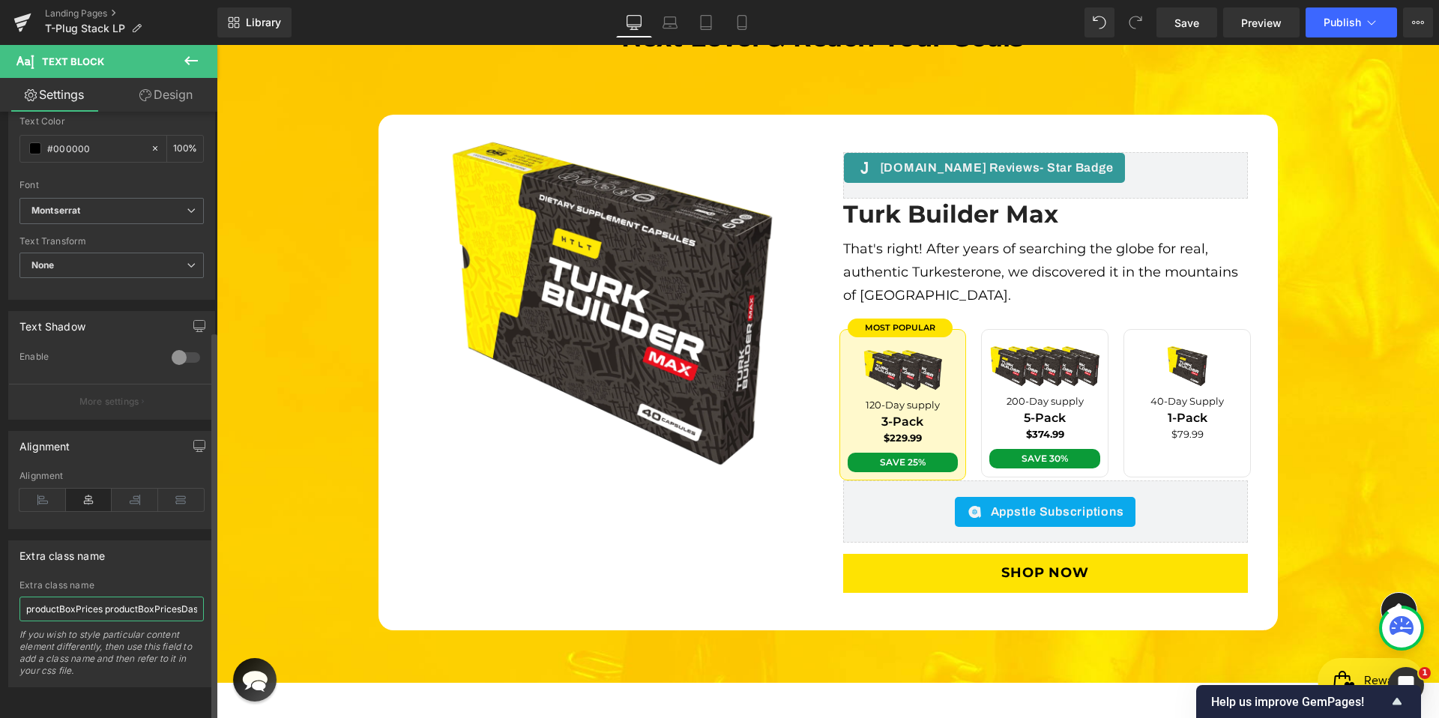
click at [107, 602] on input "productBoxPrices productBoxPricesDash" at bounding box center [111, 609] width 184 height 25
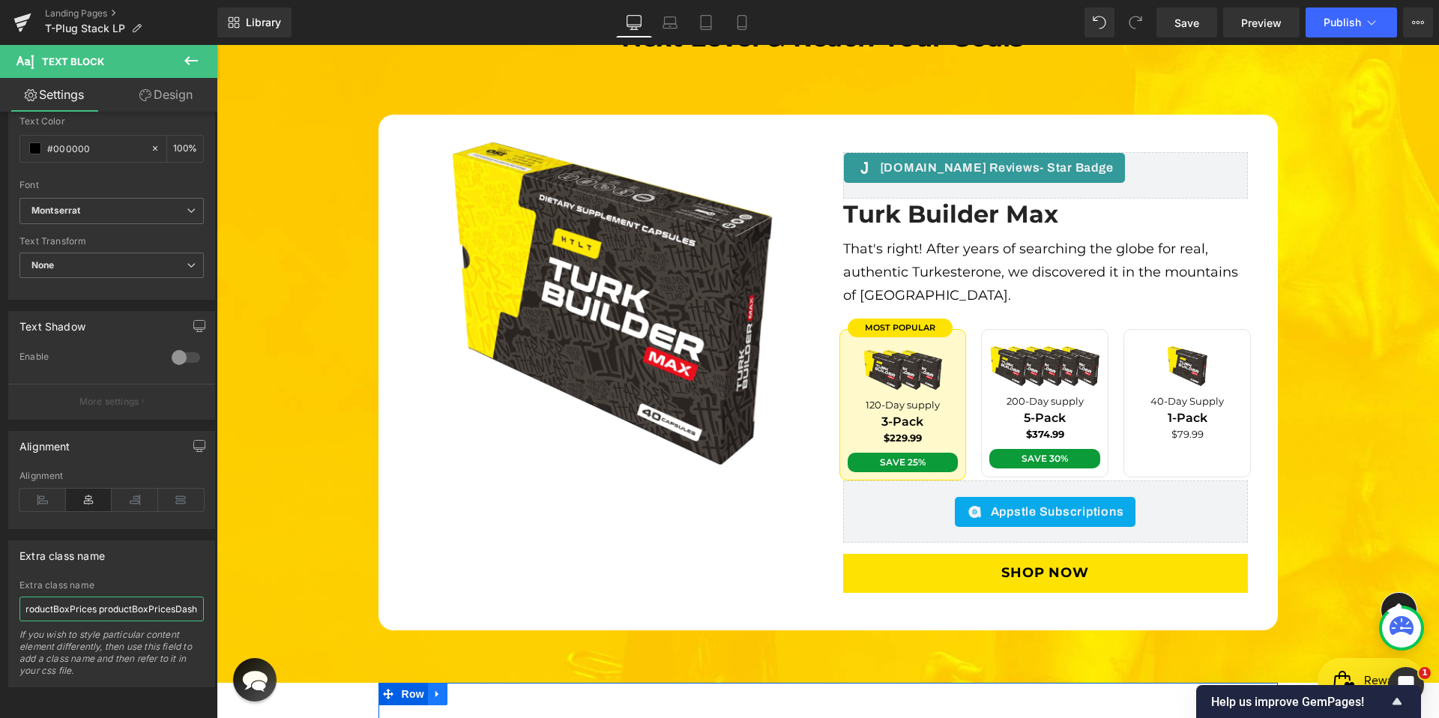
scroll to position [0, 0]
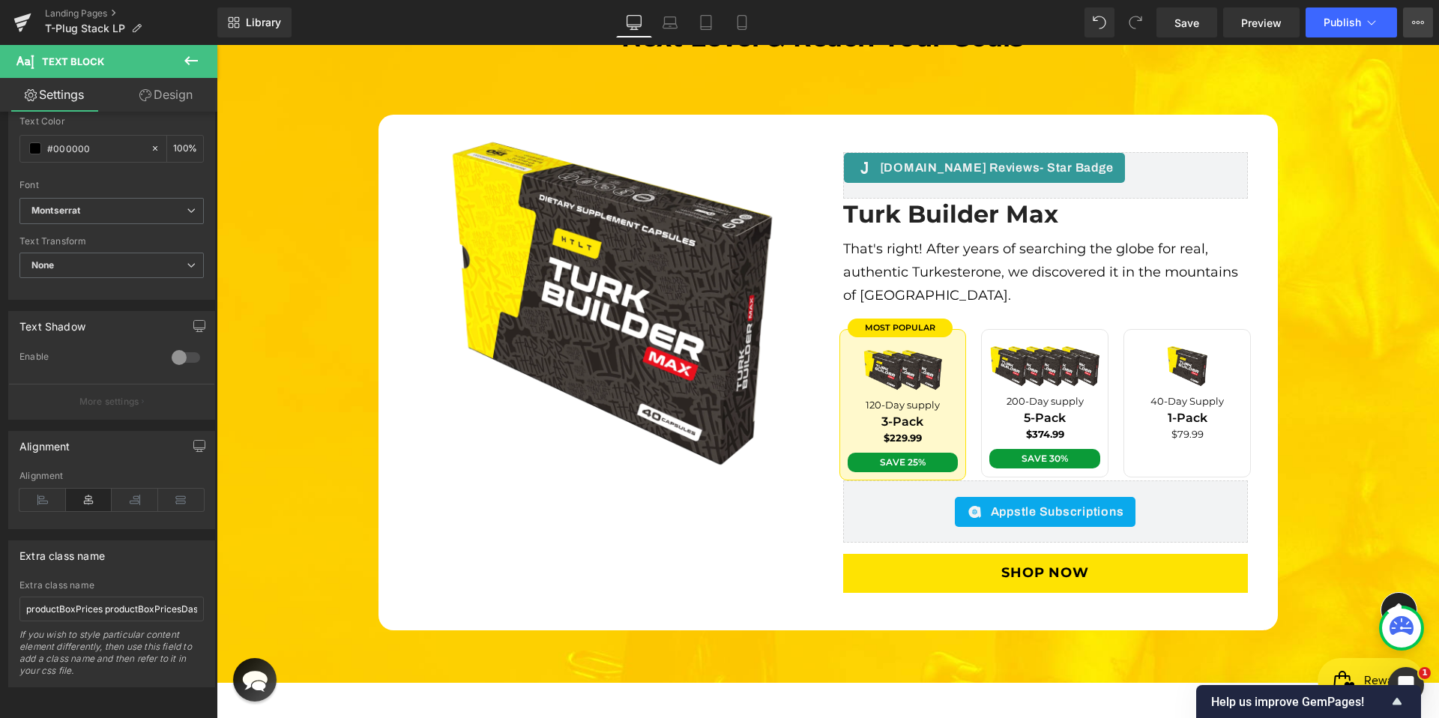
click at [1420, 23] on icon at bounding box center [1418, 22] width 12 height 12
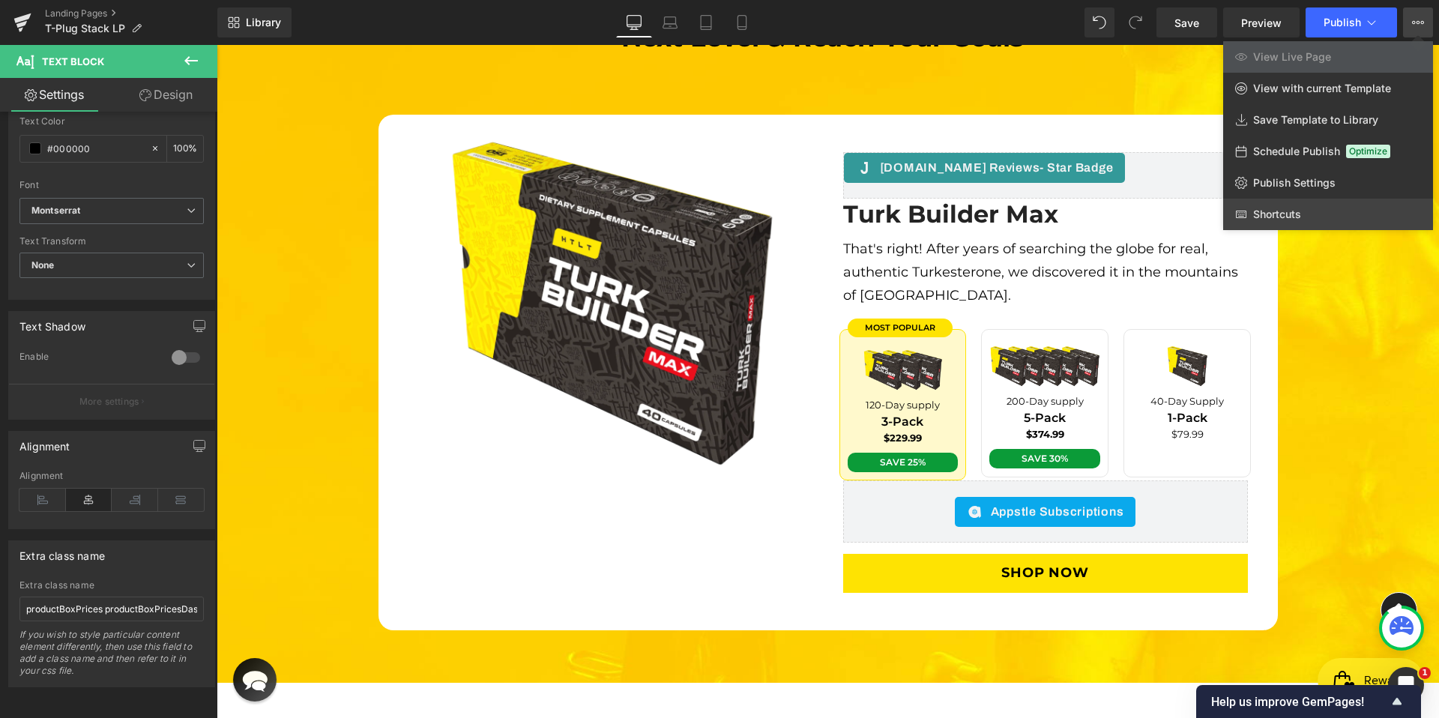
click at [1295, 220] on span "Shortcuts" at bounding box center [1278, 214] width 48 height 13
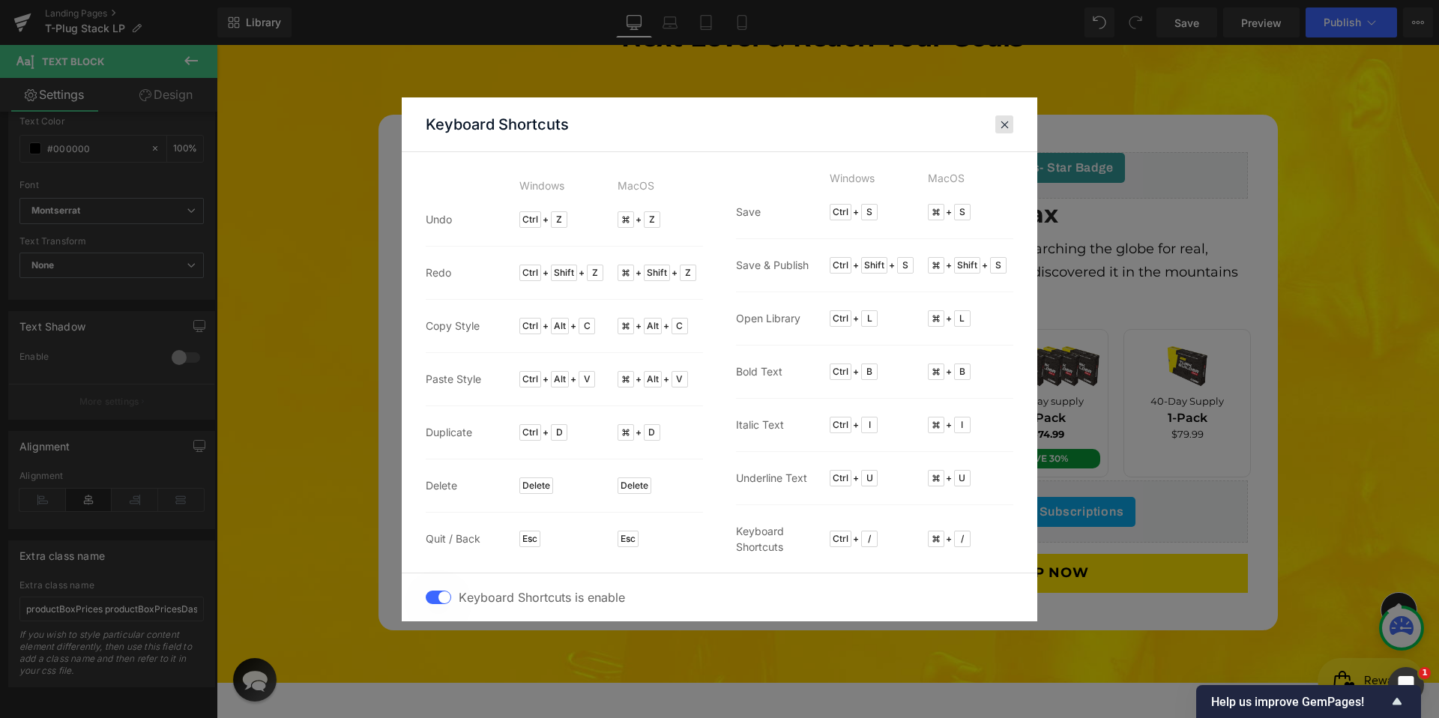
click at [1017, 130] on header "Keyboard Shortcuts" at bounding box center [720, 124] width 636 height 55
click at [1006, 129] on span at bounding box center [1004, 124] width 11 height 12
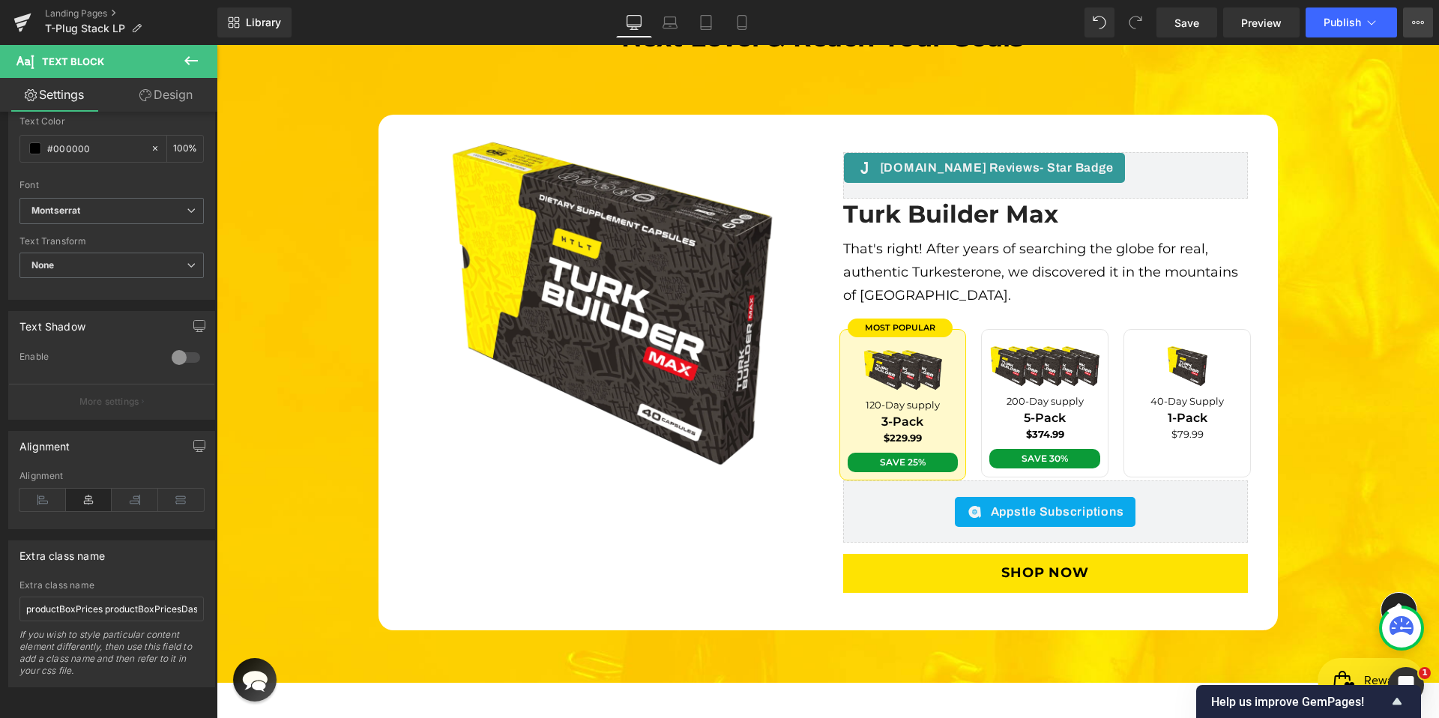
click at [1424, 22] on button "View Live Page View with current Template Save Template to Library Schedule Pub…" at bounding box center [1418, 22] width 30 height 30
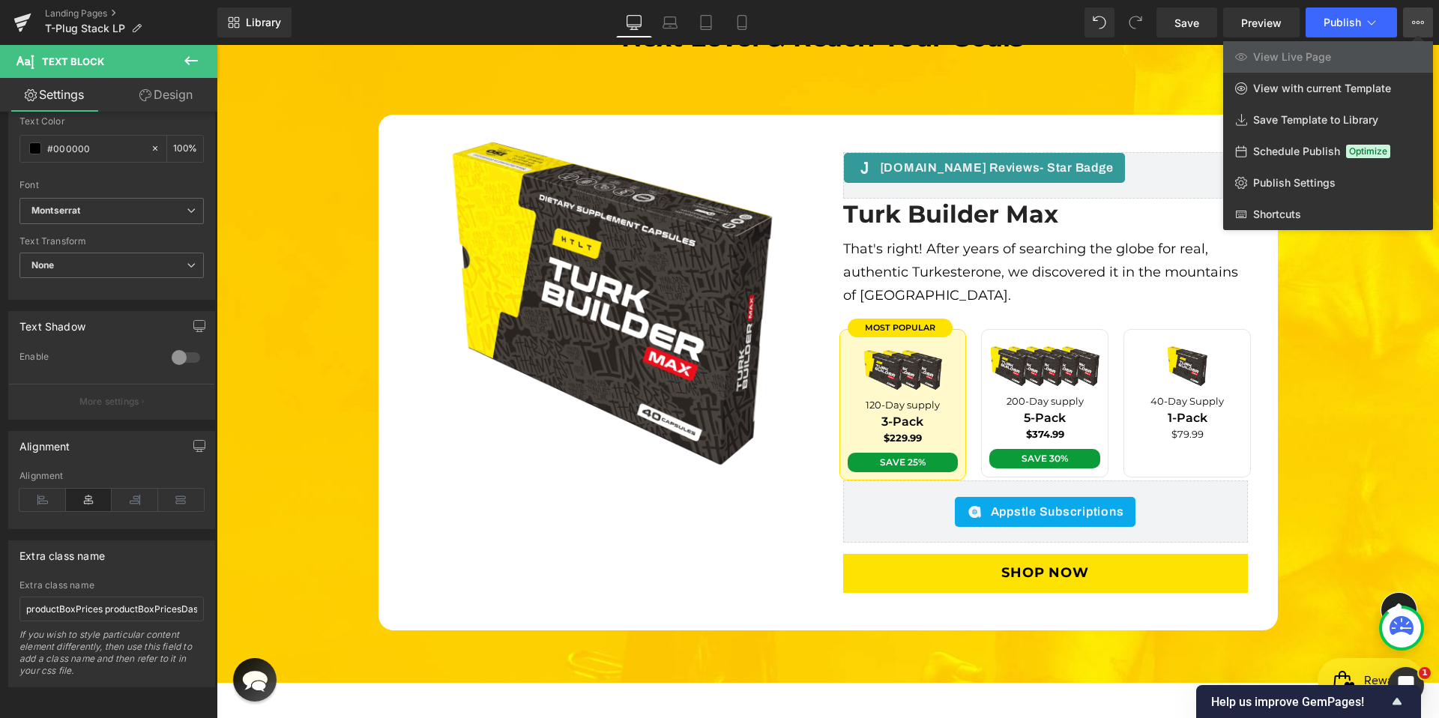
click at [1424, 21] on button "View Live Page View with current Template Save Template to Library Schedule Pub…" at bounding box center [1418, 22] width 30 height 30
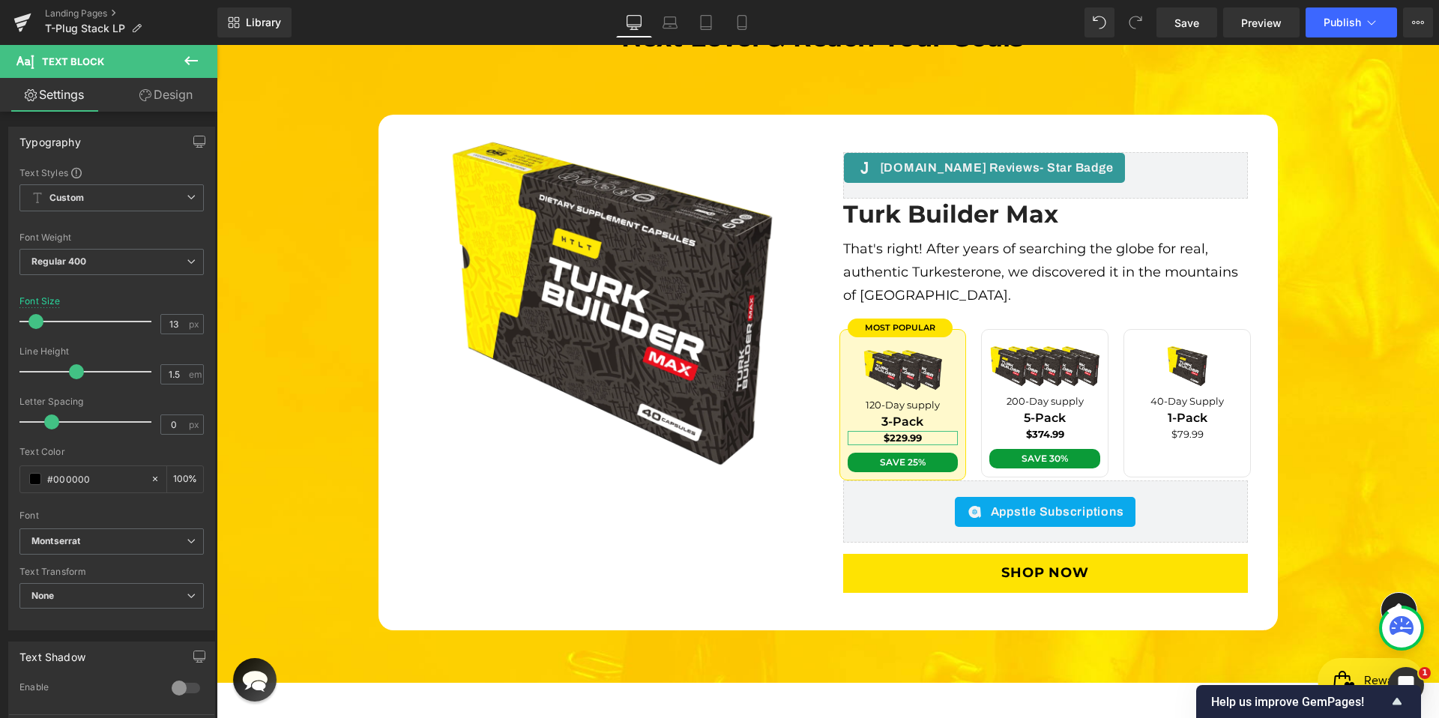
click at [133, 103] on link "Design" at bounding box center [166, 95] width 109 height 34
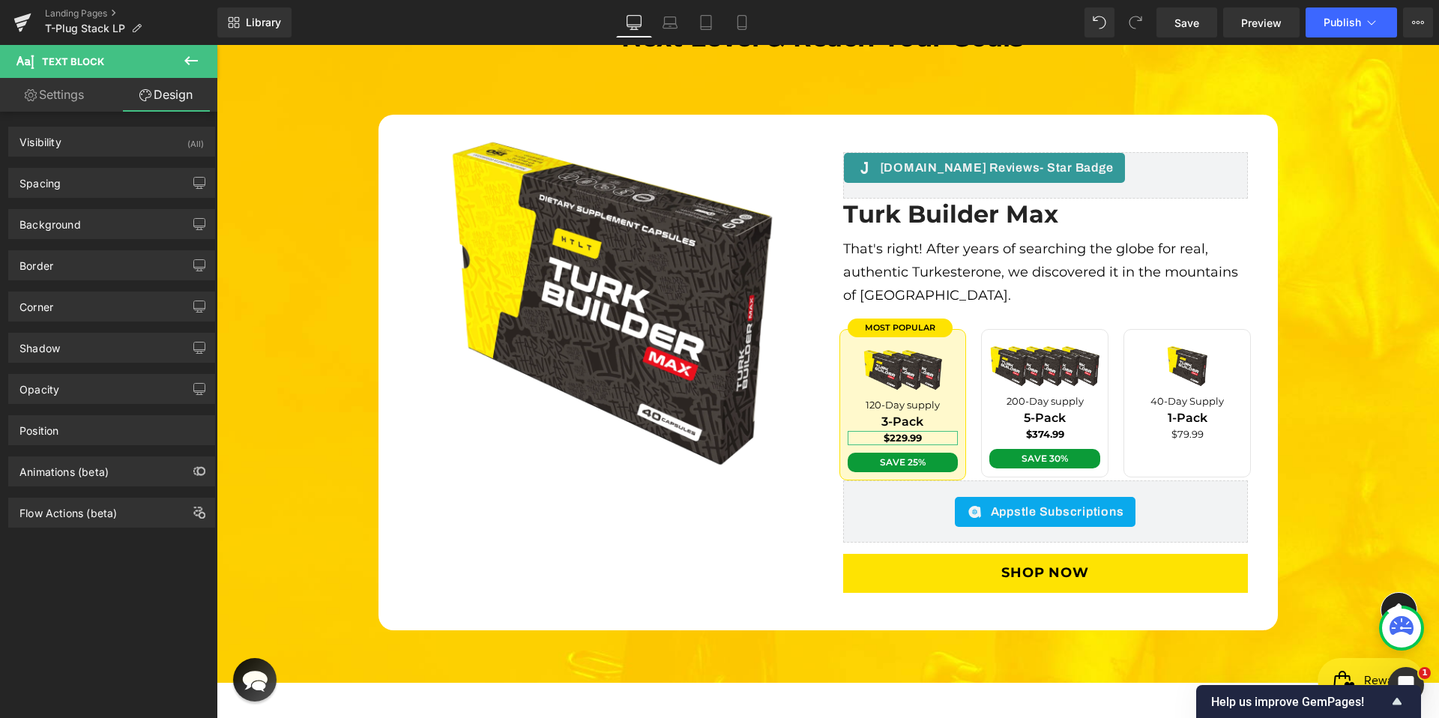
click at [72, 96] on link "Settings" at bounding box center [54, 95] width 109 height 34
type input "100"
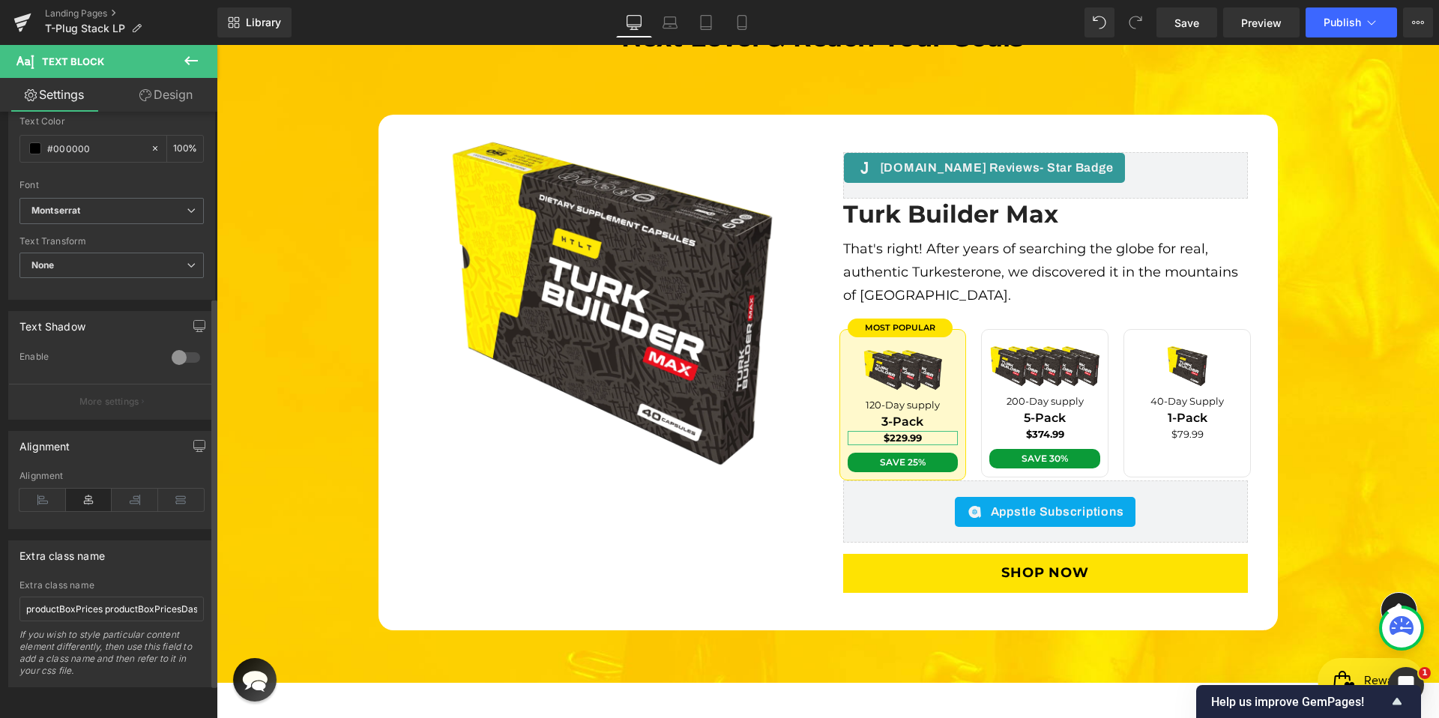
scroll to position [342, 0]
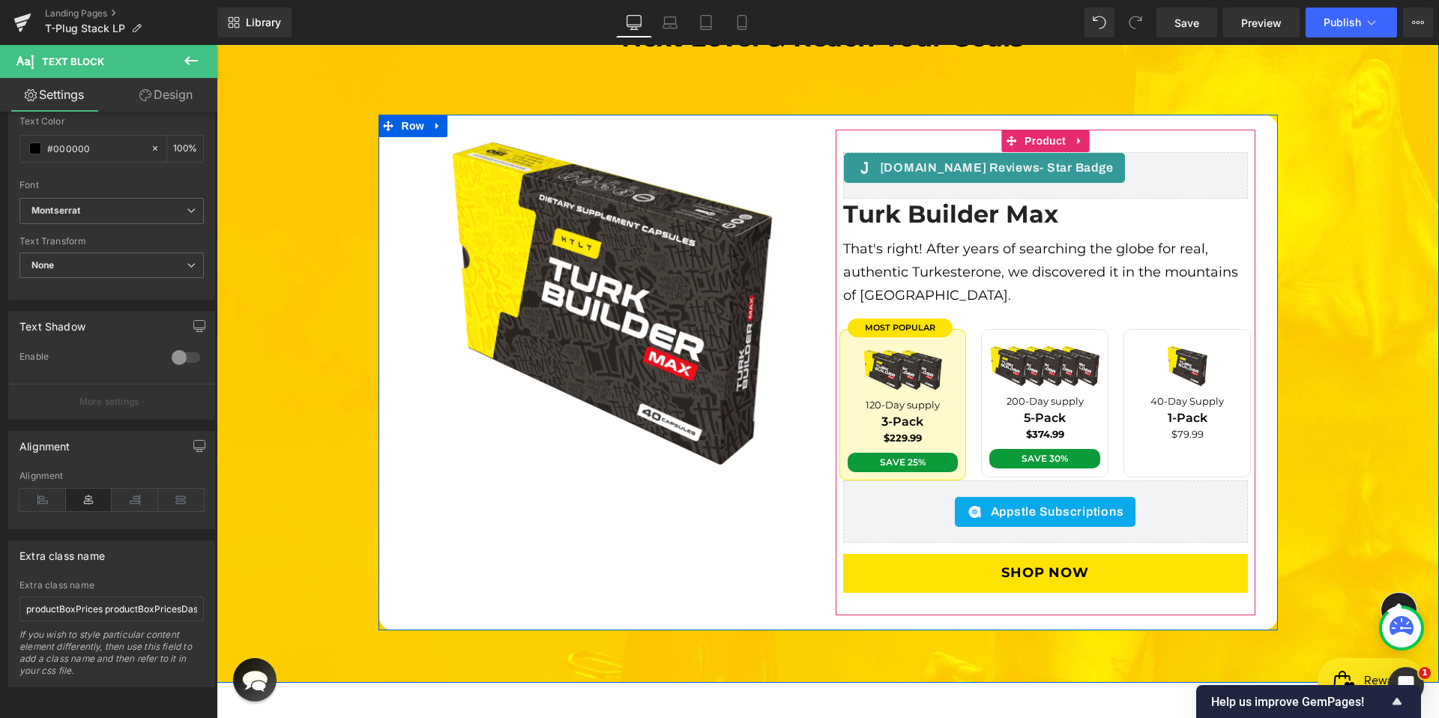
click at [1092, 130] on div "Judge.me Reviews - Star Badge Judge.me Reviews Turk Builder Max (P) Title That'…" at bounding box center [1046, 373] width 420 height 486
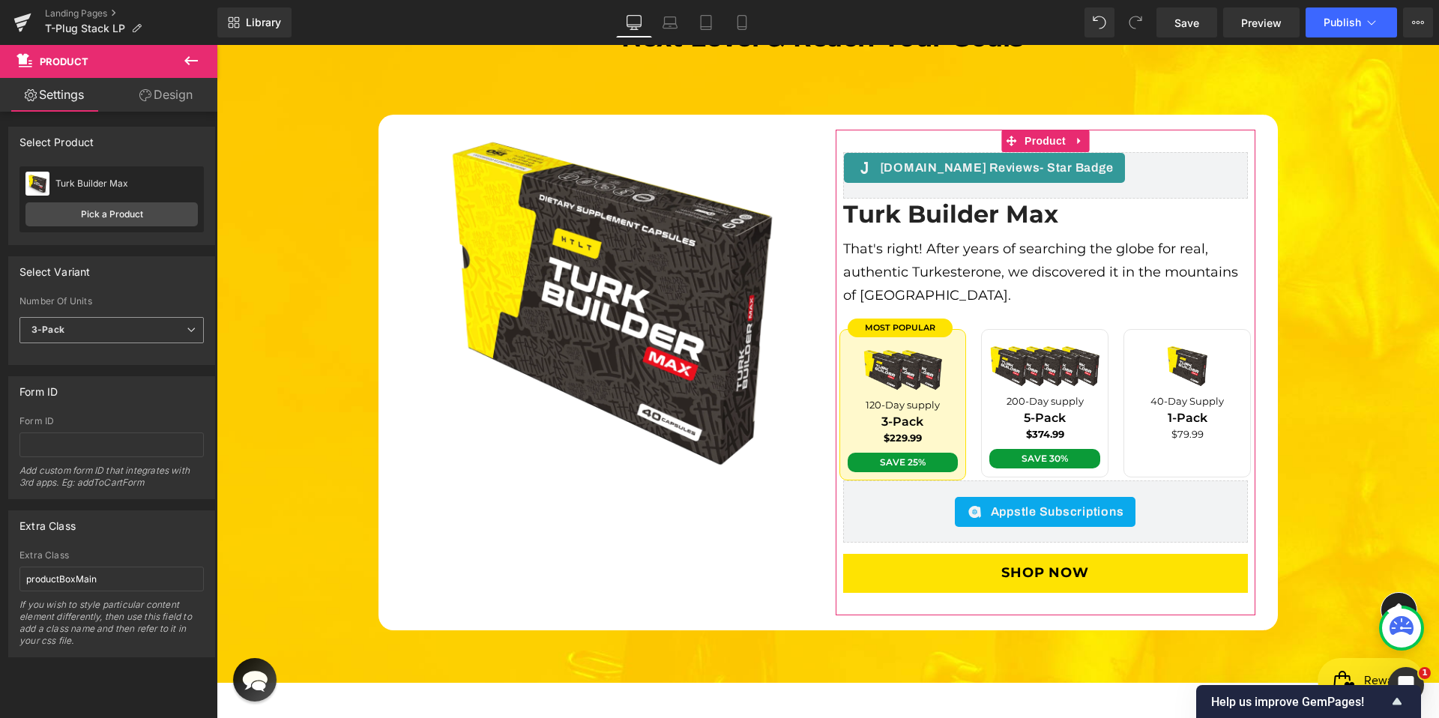
click at [127, 328] on span "3-Pack" at bounding box center [111, 330] width 184 height 26
click at [148, 299] on label "Number Of Units" at bounding box center [111, 303] width 184 height 15
click at [145, 327] on span "3-Pack" at bounding box center [111, 330] width 184 height 26
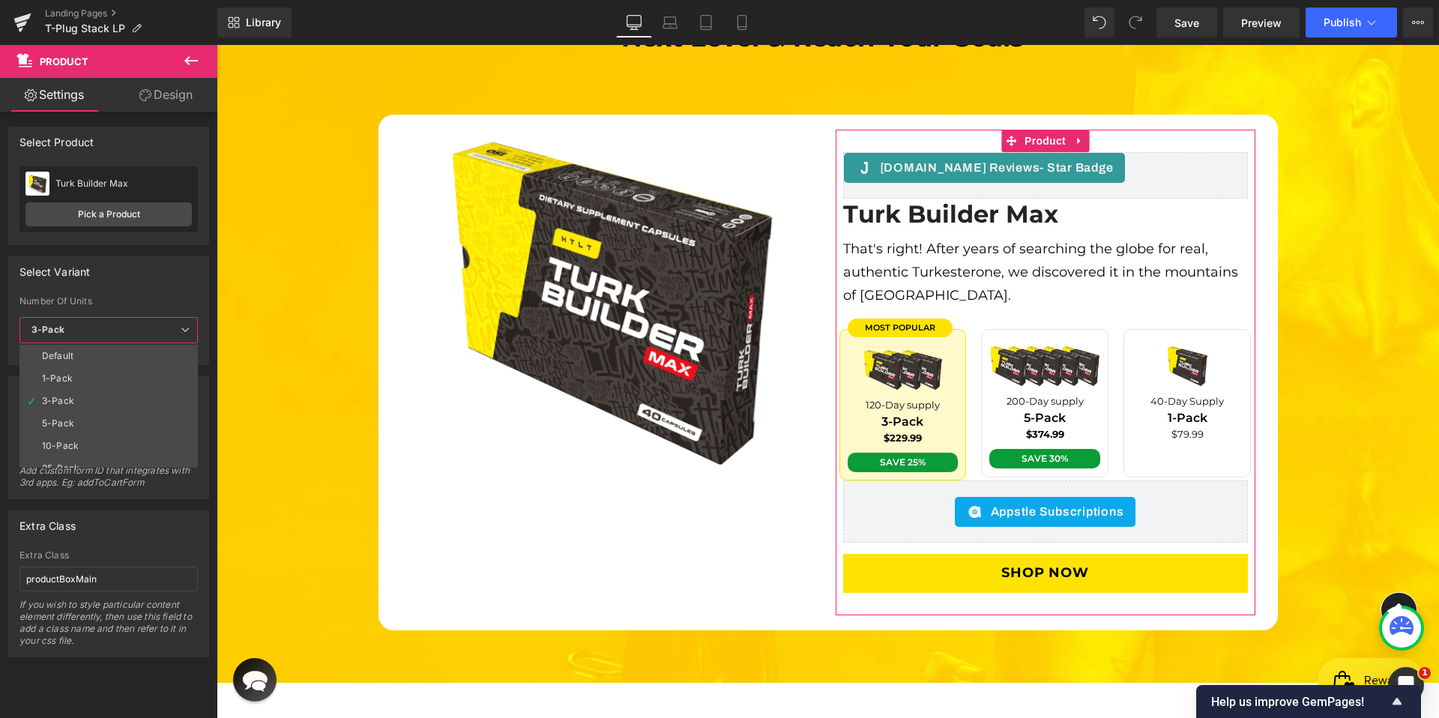
drag, startPoint x: 124, startPoint y: 375, endPoint x: 140, endPoint y: 280, distance: 95.9
click at [124, 376] on li "1-Pack" at bounding box center [111, 378] width 185 height 22
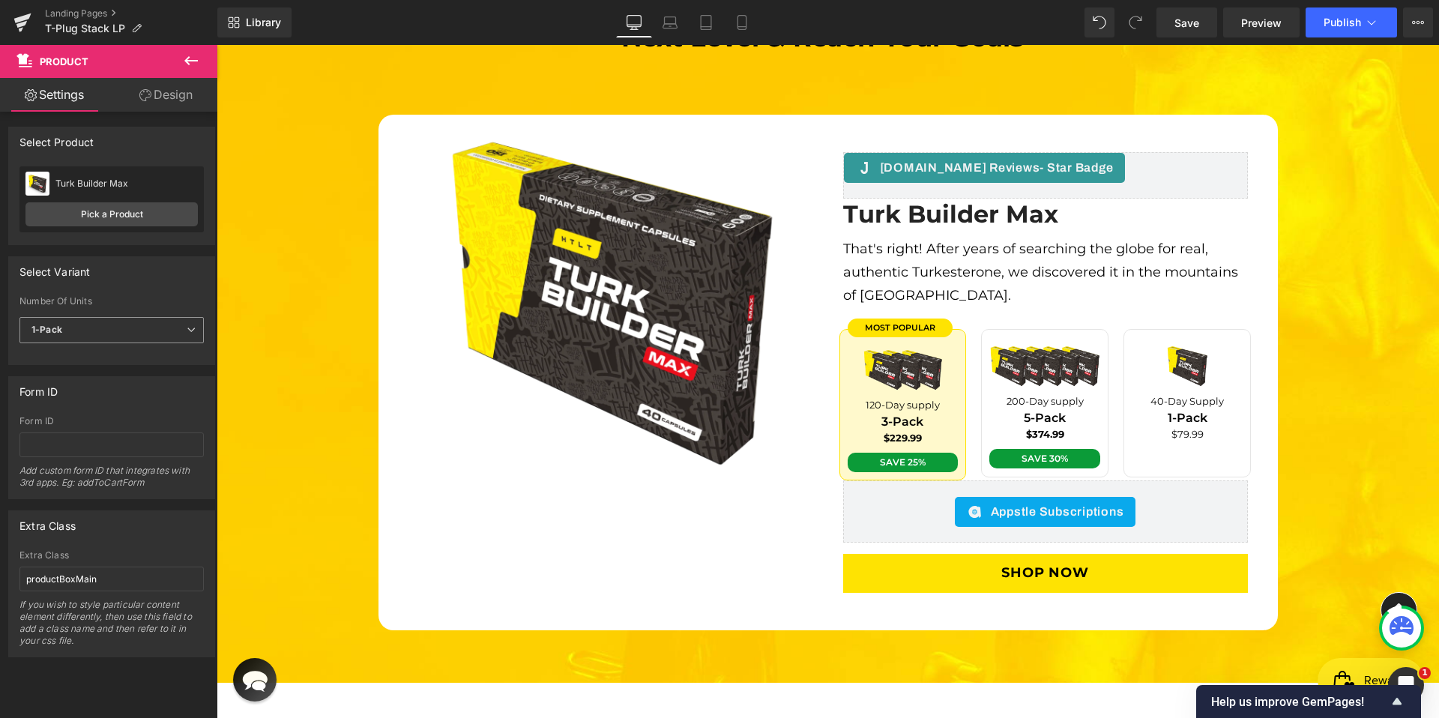
click at [142, 327] on span "1-Pack" at bounding box center [111, 330] width 184 height 26
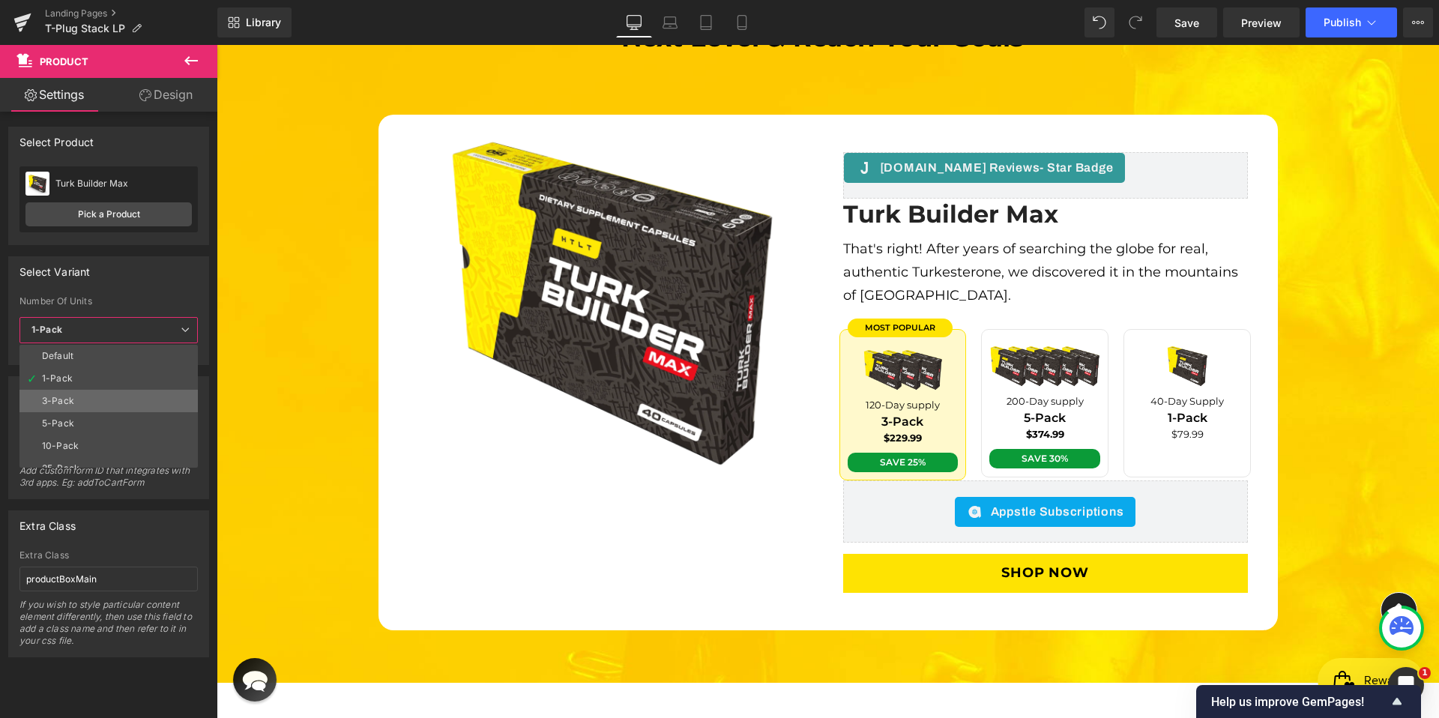
click at [113, 399] on li "3-Pack" at bounding box center [111, 401] width 185 height 22
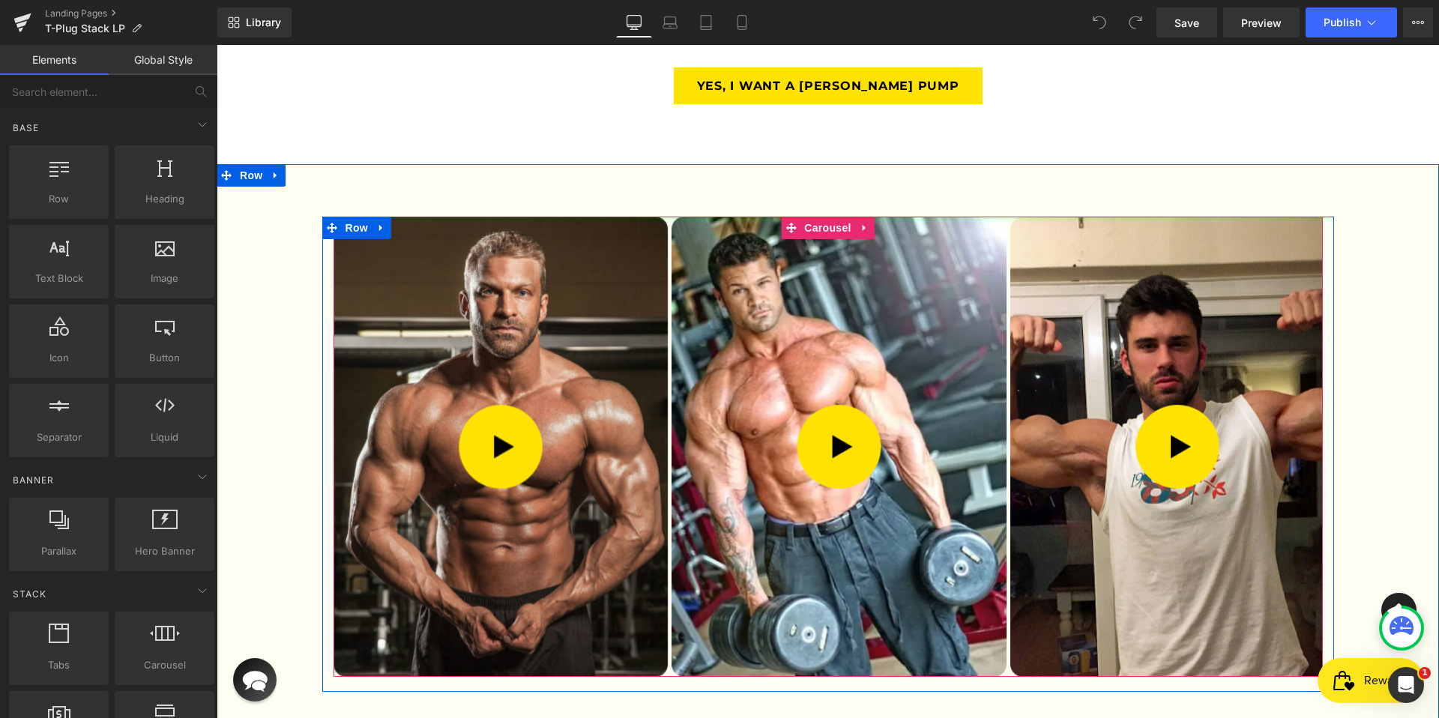
scroll to position [3219, 0]
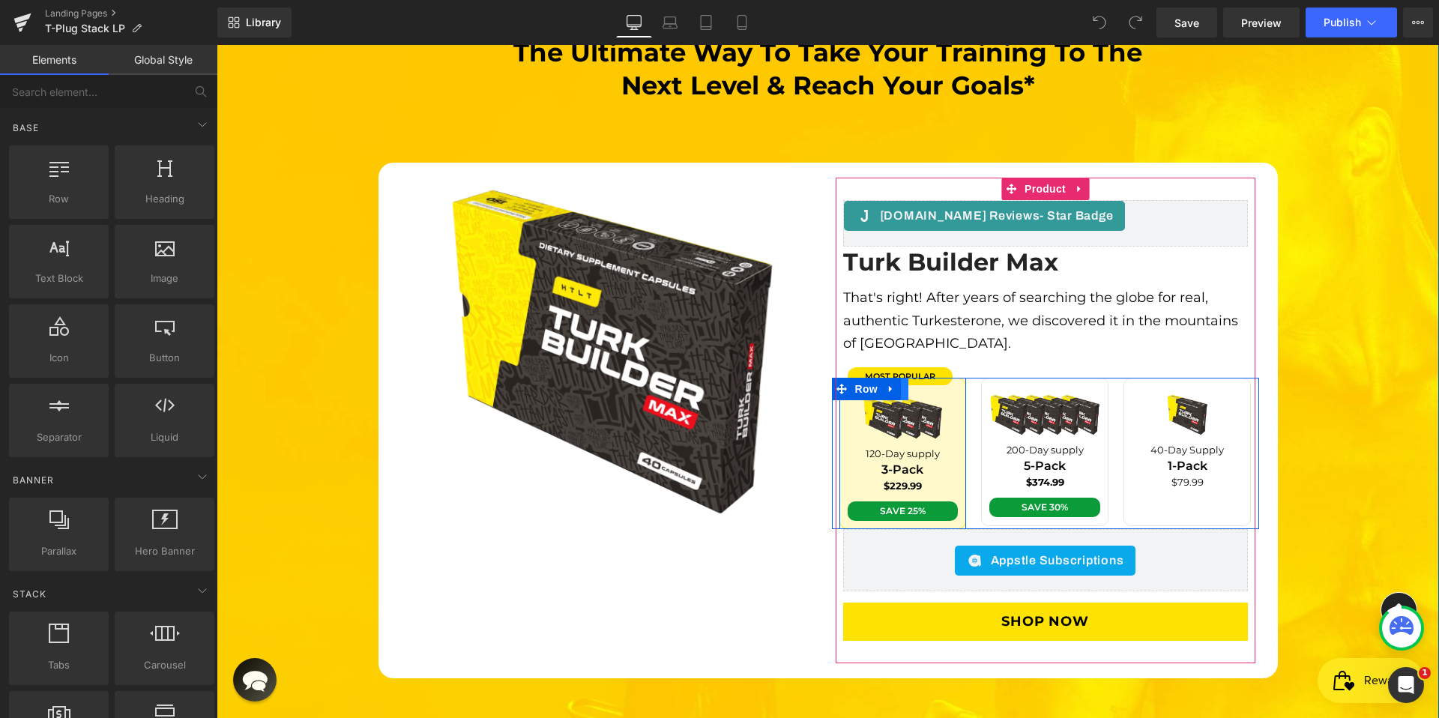
click at [898, 378] on link at bounding box center [898, 389] width 19 height 22
click at [957, 386] on icon at bounding box center [958, 389] width 3 height 7
click at [891, 383] on icon at bounding box center [891, 388] width 10 height 11
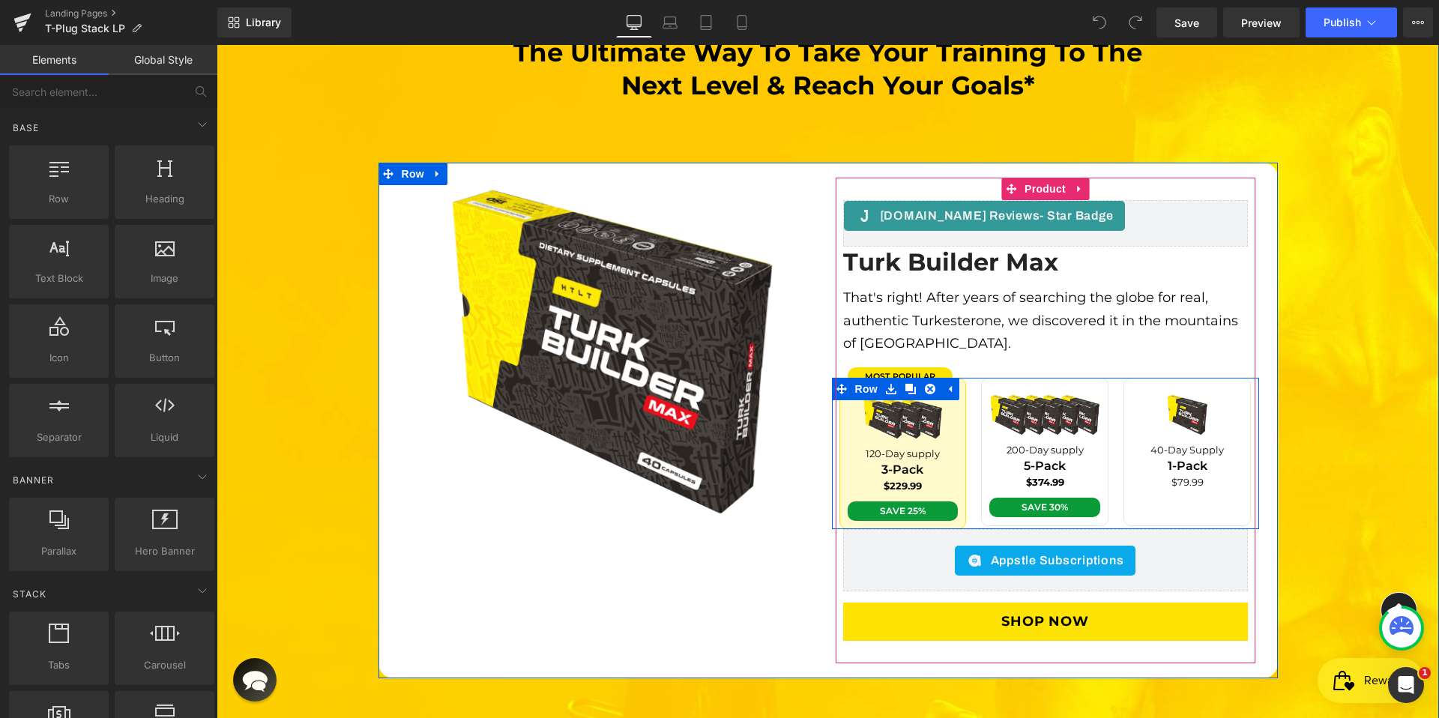
click at [953, 378] on link at bounding box center [949, 389] width 19 height 22
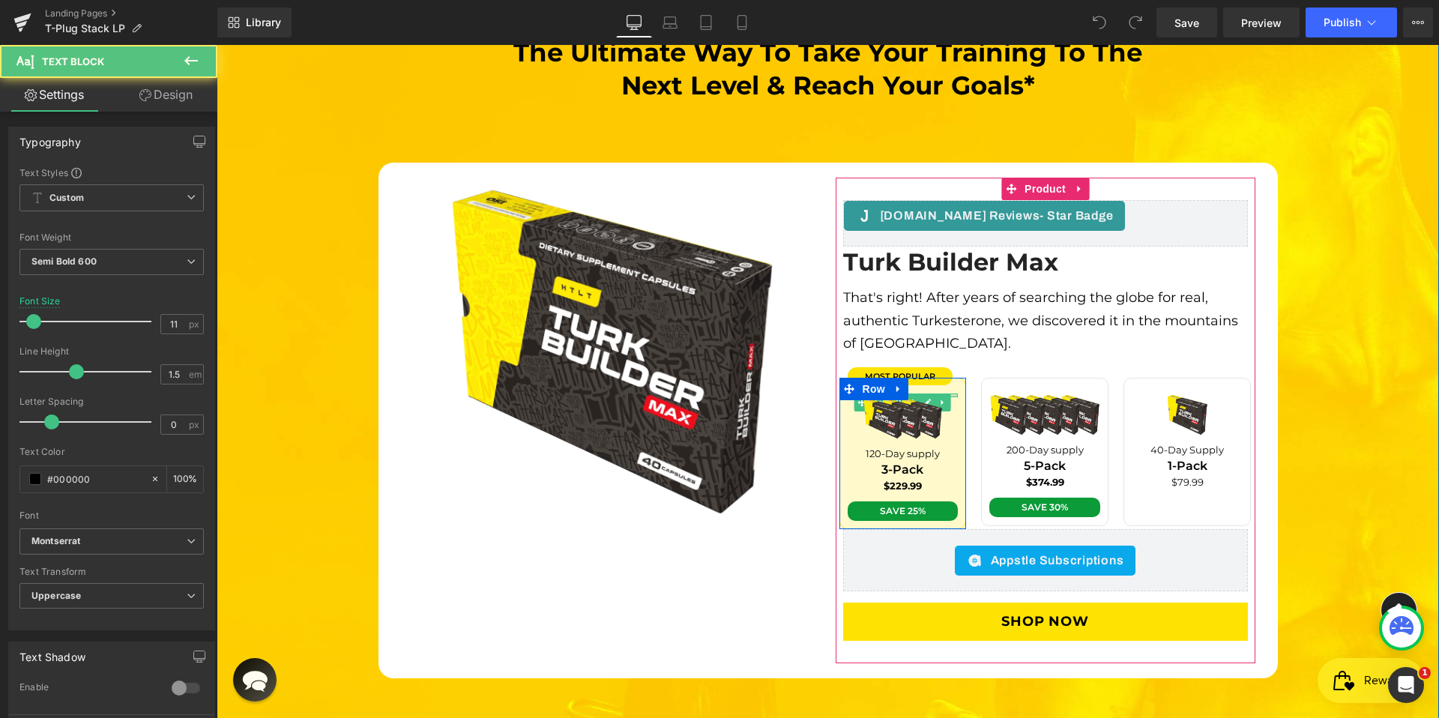
click at [948, 394] on div at bounding box center [903, 396] width 111 height 4
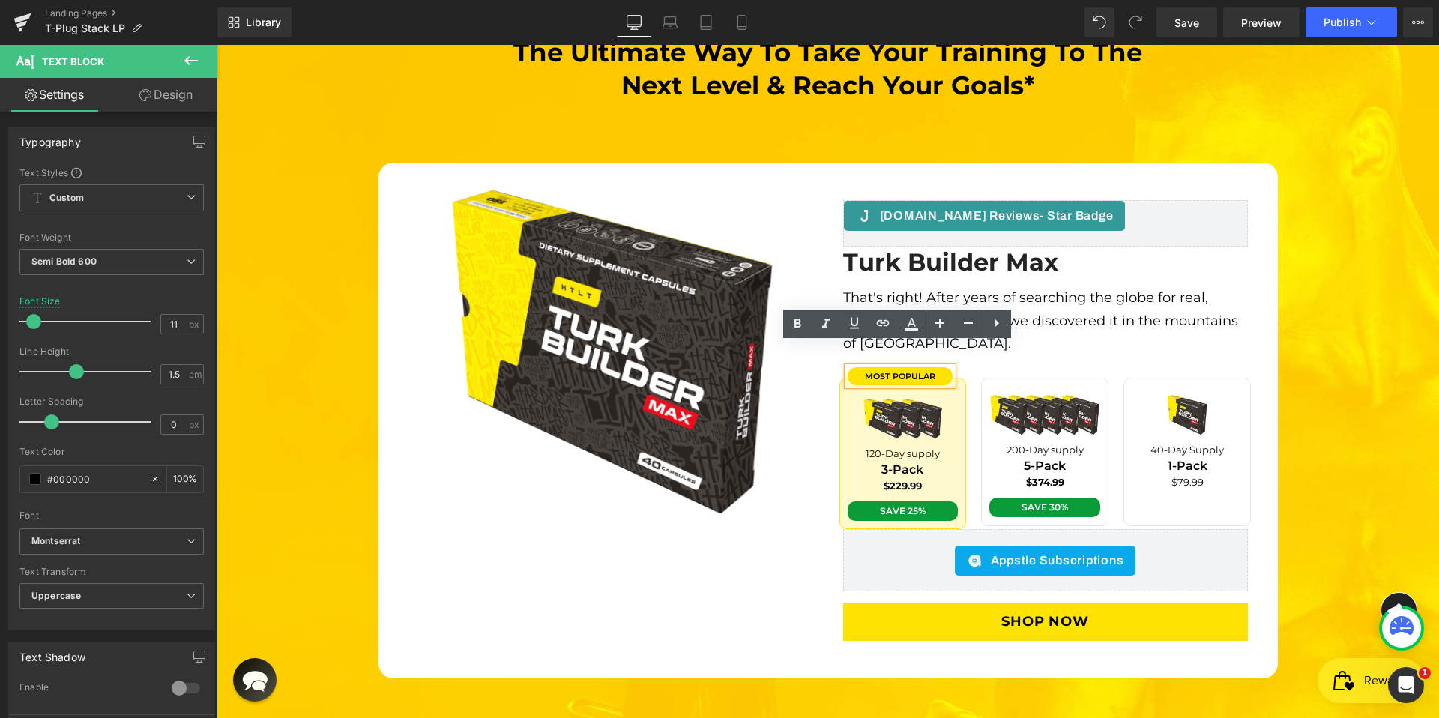
click at [959, 378] on div "most popular Text Block Image 120-Day supply Text Block 3-Pack Text Block $229.…" at bounding box center [903, 453] width 127 height 151
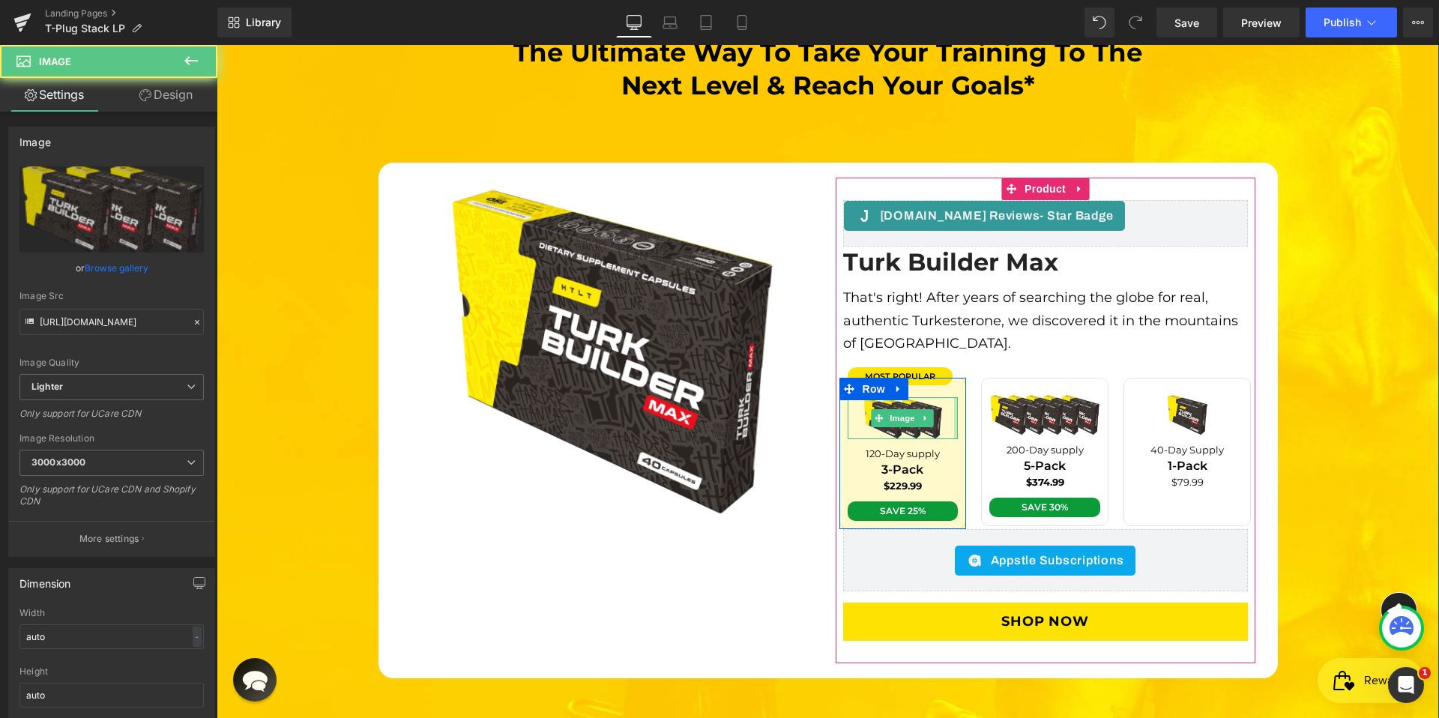
click at [954, 397] on div at bounding box center [956, 418] width 4 height 42
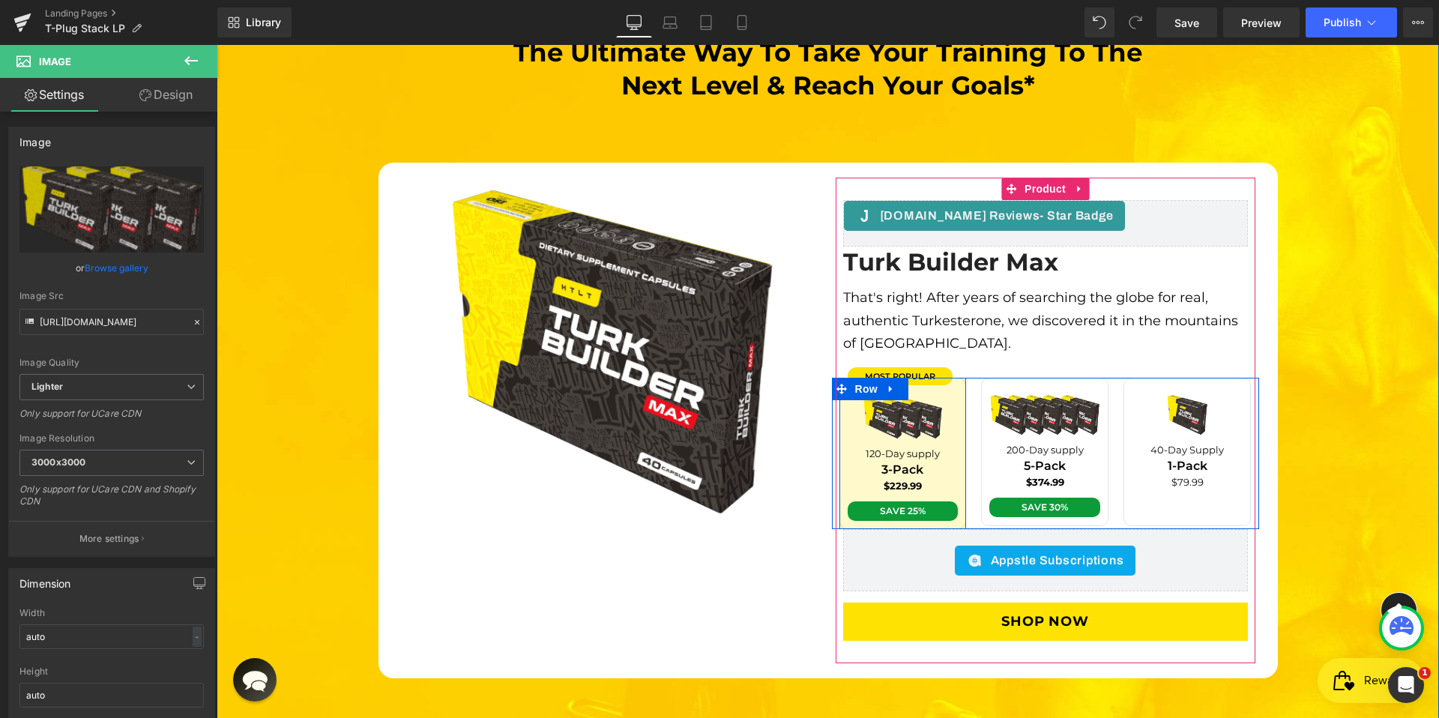
click at [953, 390] on div "most popular Text Block Image 120-Day supply Text Block 3-Pack Text Block $229.…" at bounding box center [903, 453] width 127 height 151
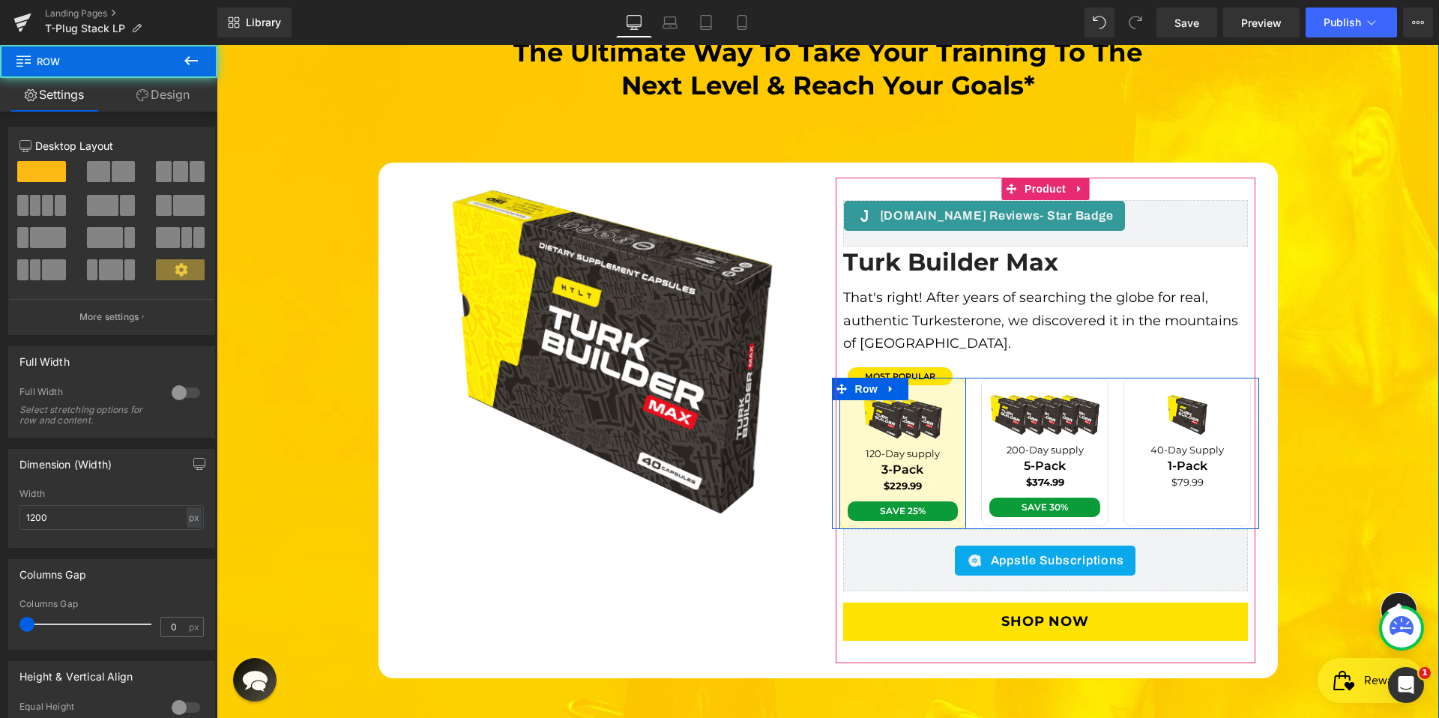
click at [953, 390] on div "most popular Text Block Image 120-Day supply Text Block 3-Pack Text Block $229.…" at bounding box center [903, 453] width 127 height 151
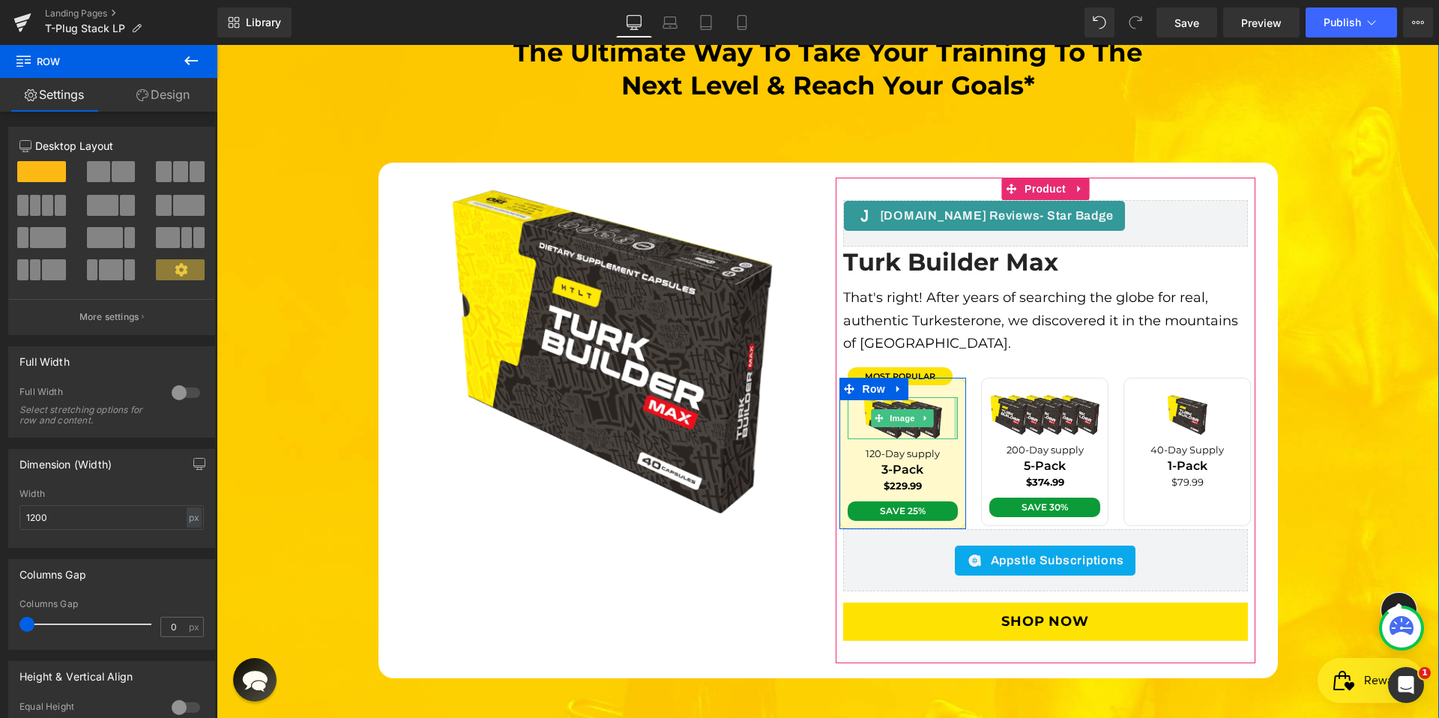
click at [954, 397] on div at bounding box center [956, 418] width 4 height 42
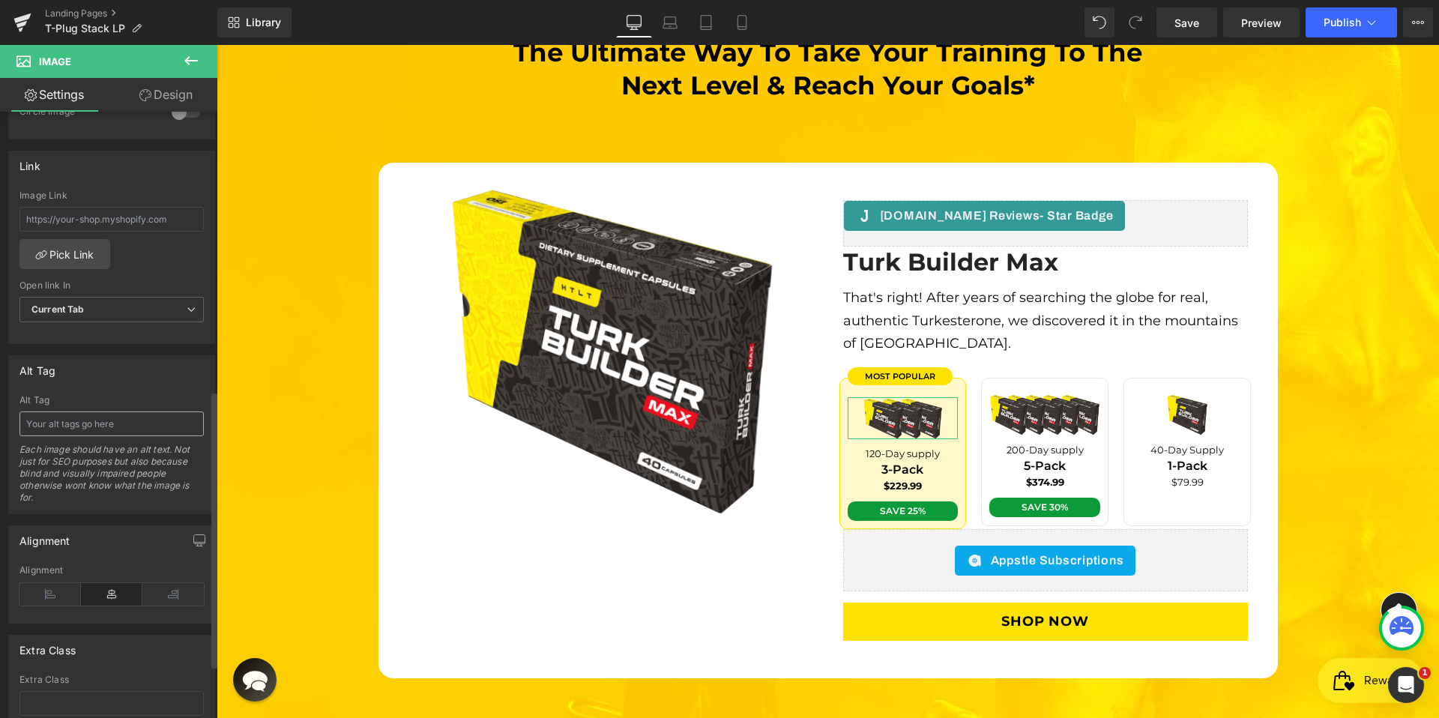
scroll to position [610, 0]
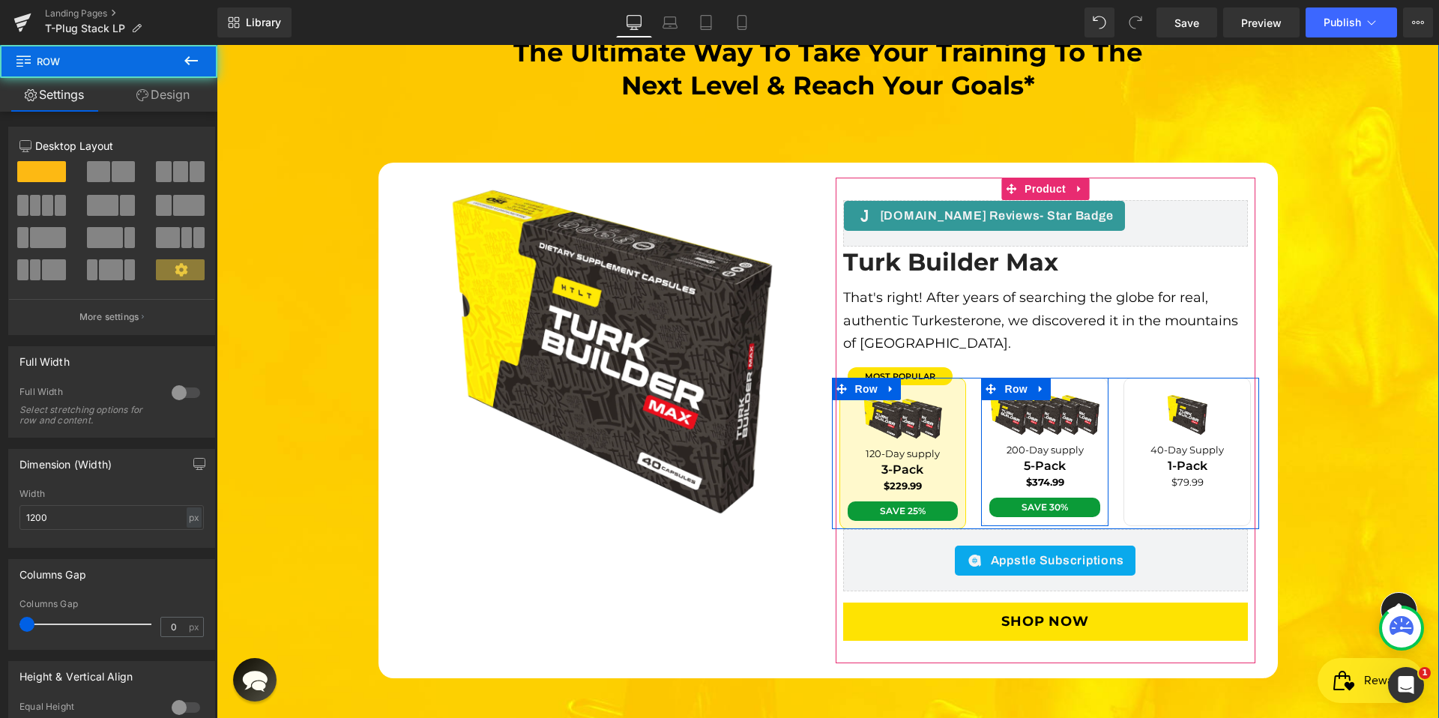
click at [981, 456] on div "Image 200-Day supply Text Block 5-Pack Text Block $374.99 Text Block Save 30% T…" at bounding box center [1044, 452] width 127 height 148
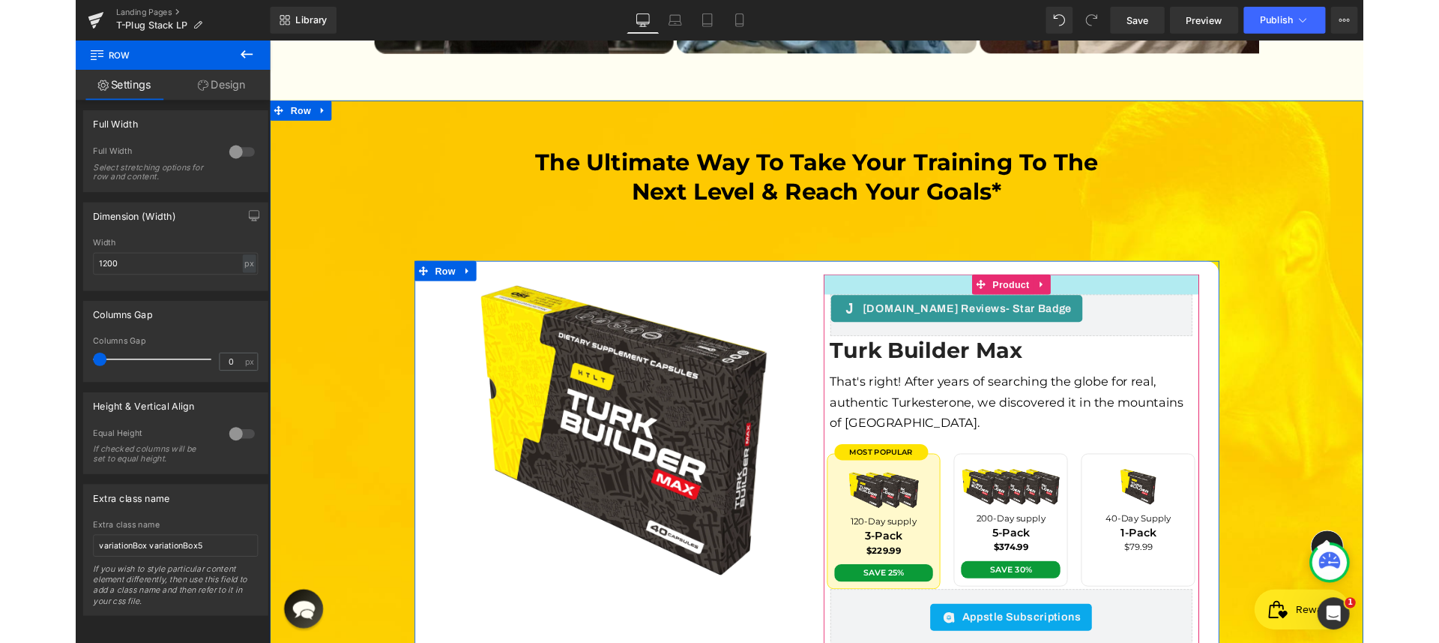
scroll to position [3090, 0]
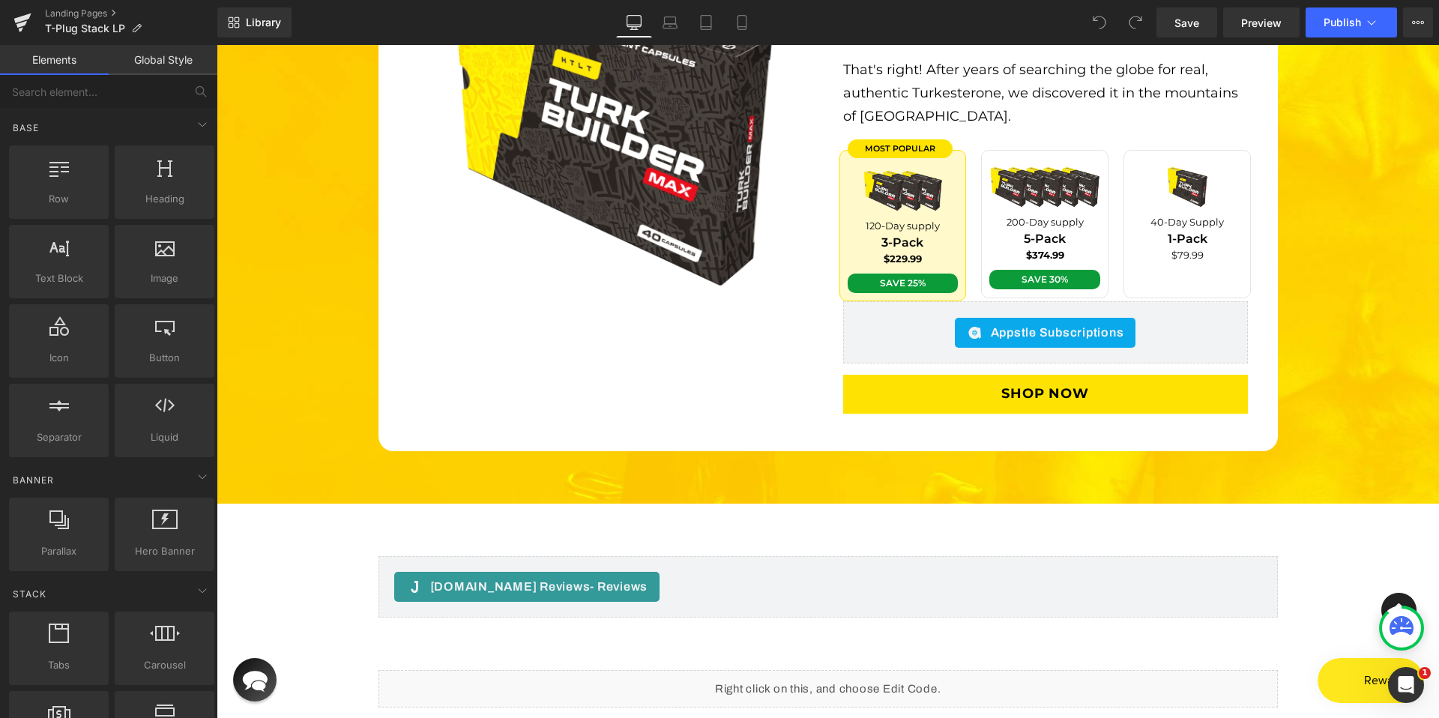
scroll to position [3422, 0]
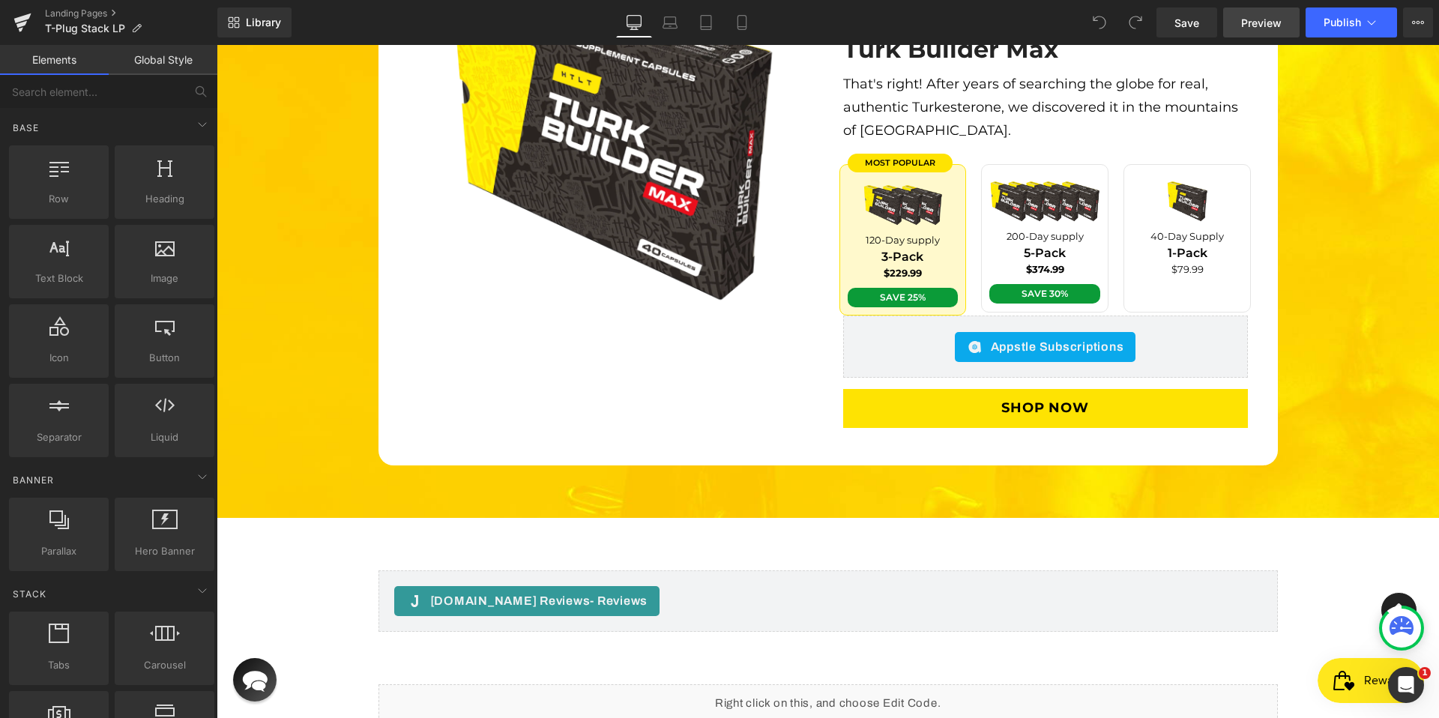
click at [1243, 24] on span "Preview" at bounding box center [1262, 23] width 40 height 16
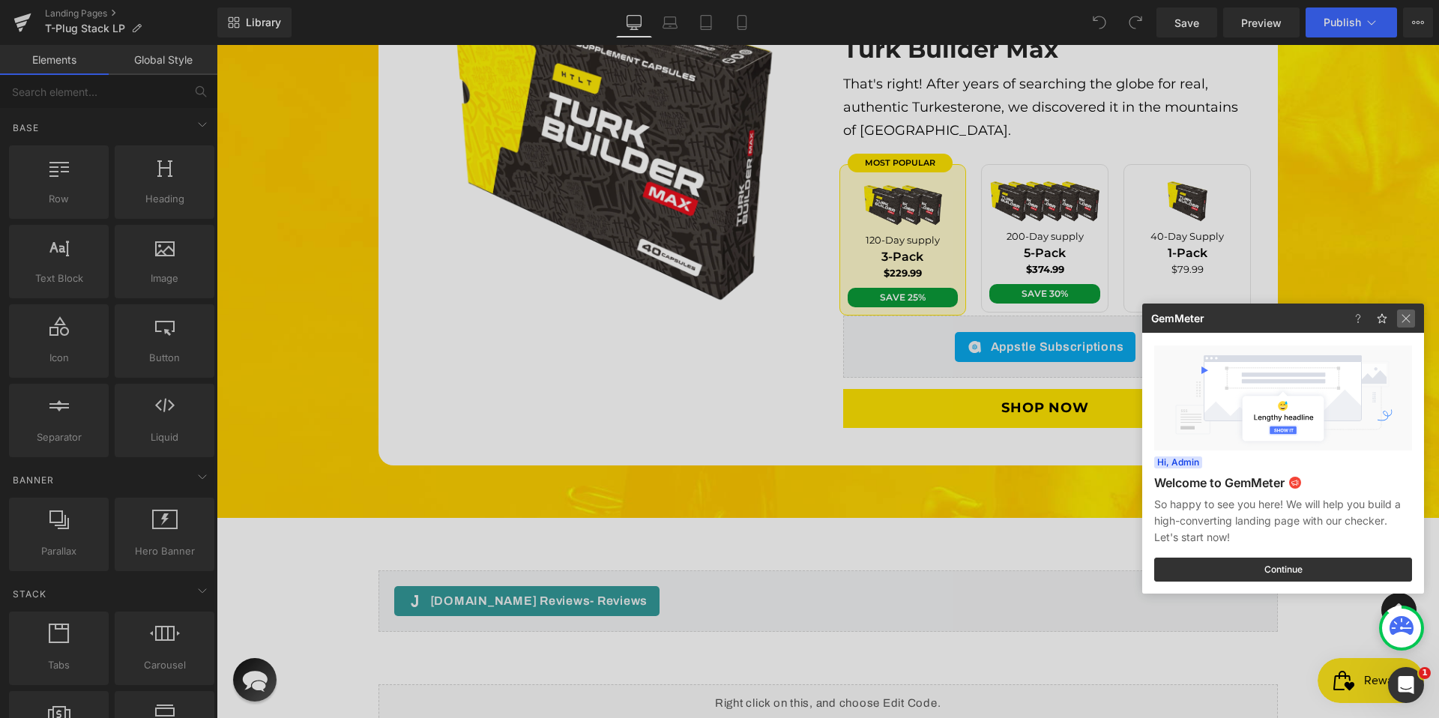
click at [1406, 321] on img at bounding box center [1406, 319] width 18 height 18
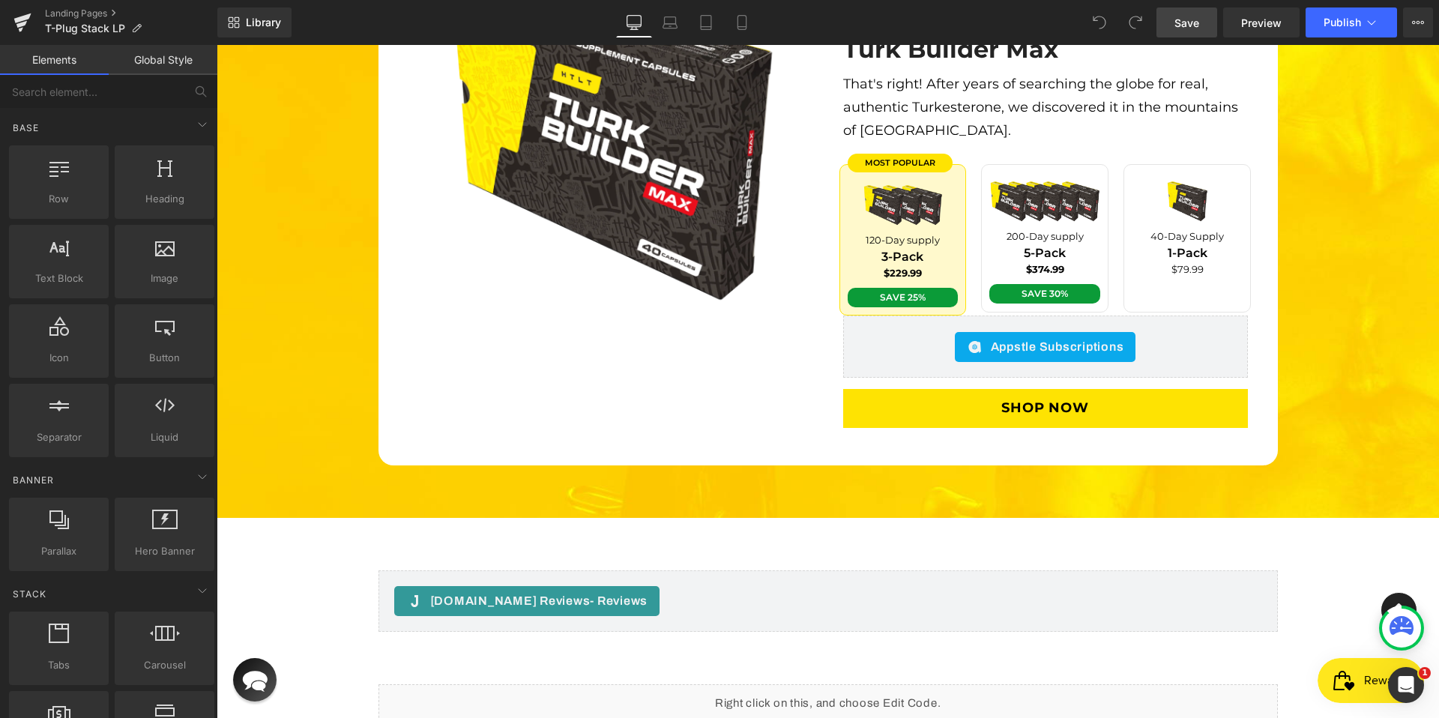
click at [1192, 28] on span "Save" at bounding box center [1187, 23] width 25 height 16
